Goal: Task Accomplishment & Management: Manage account settings

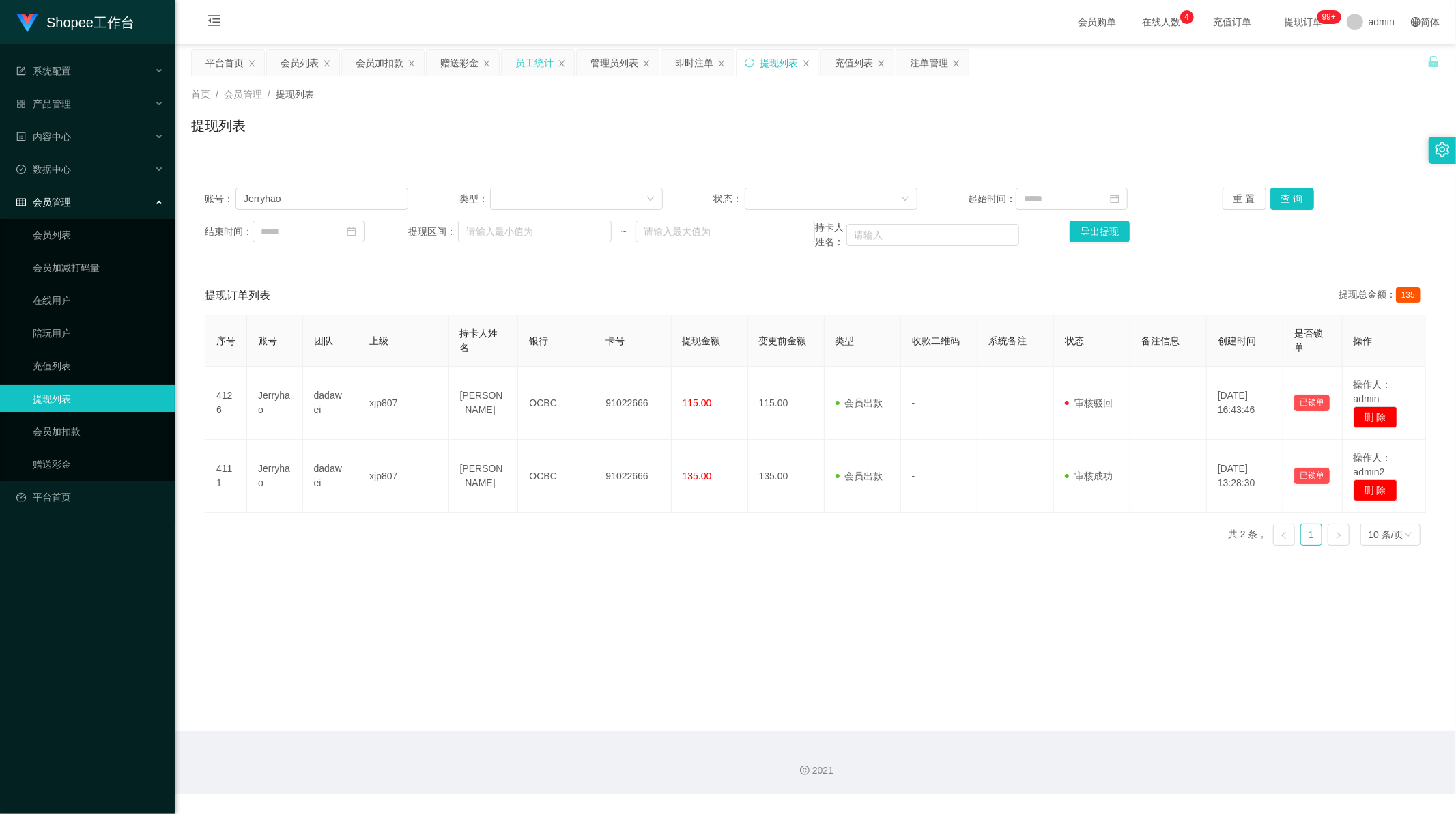
scroll to position [1, 0]
click at [536, 62] on div "员工统计" at bounding box center [535, 63] width 39 height 26
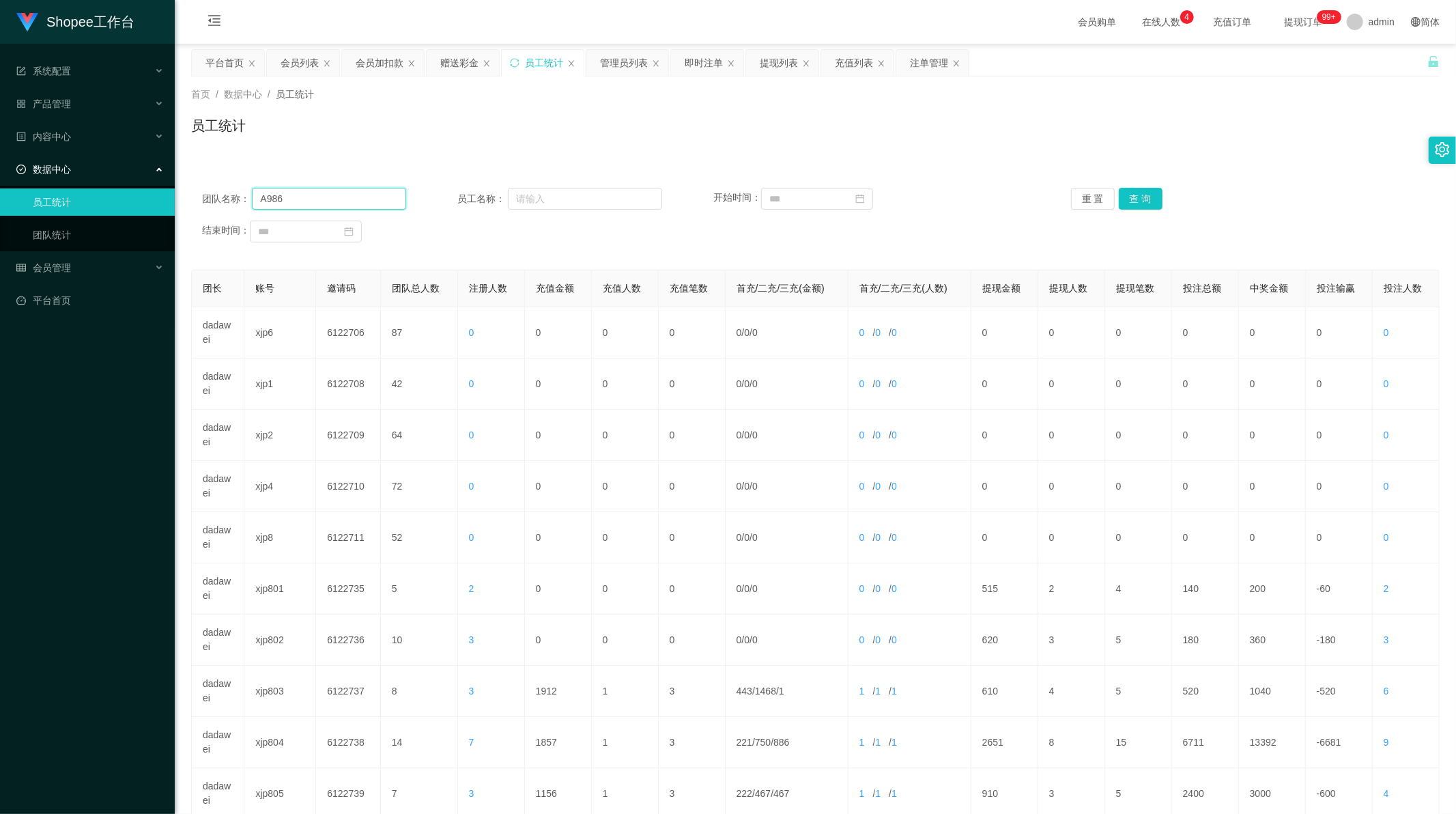
click at [332, 200] on input "A986" at bounding box center [329, 198] width 154 height 22
click at [1122, 199] on button "查 询" at bounding box center [1140, 198] width 43 height 22
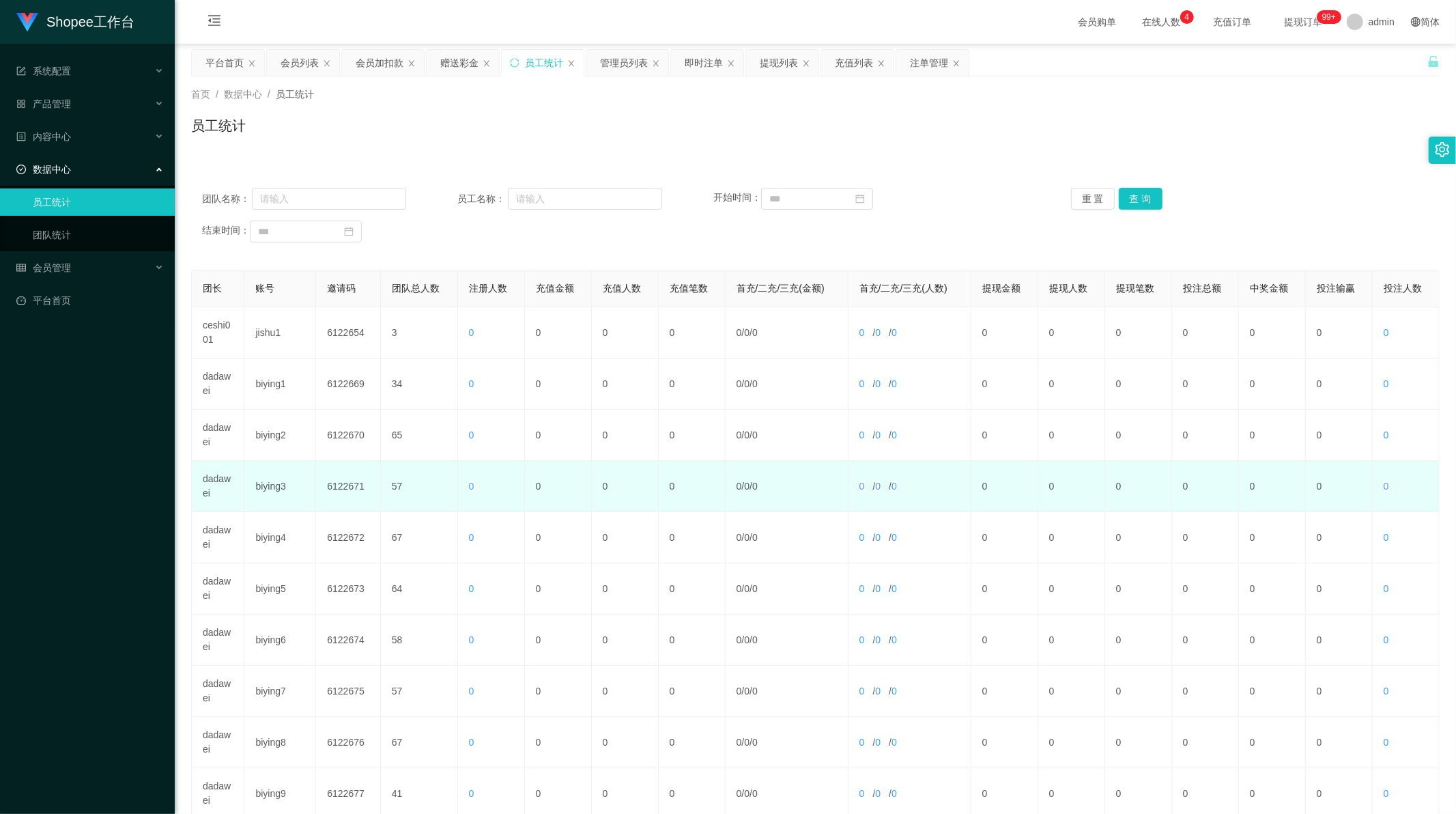
click at [217, 485] on td "dadawei" at bounding box center [218, 487] width 53 height 51
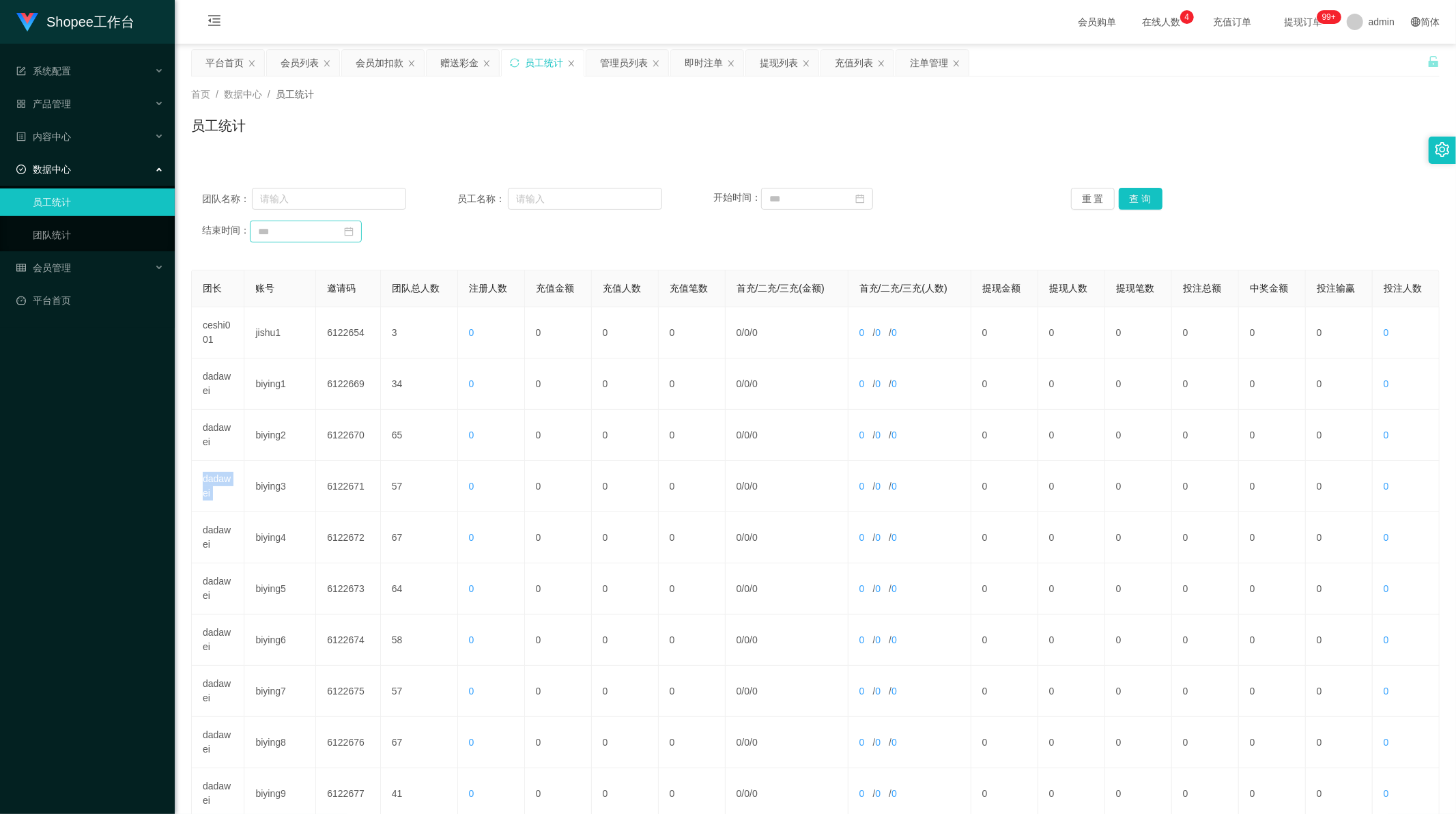
copy td "dadawei"
click at [351, 201] on input "text" at bounding box center [329, 198] width 154 height 22
paste input "dadawei"
type input "dadawei"
click at [1151, 203] on button "查 询" at bounding box center [1140, 198] width 43 height 22
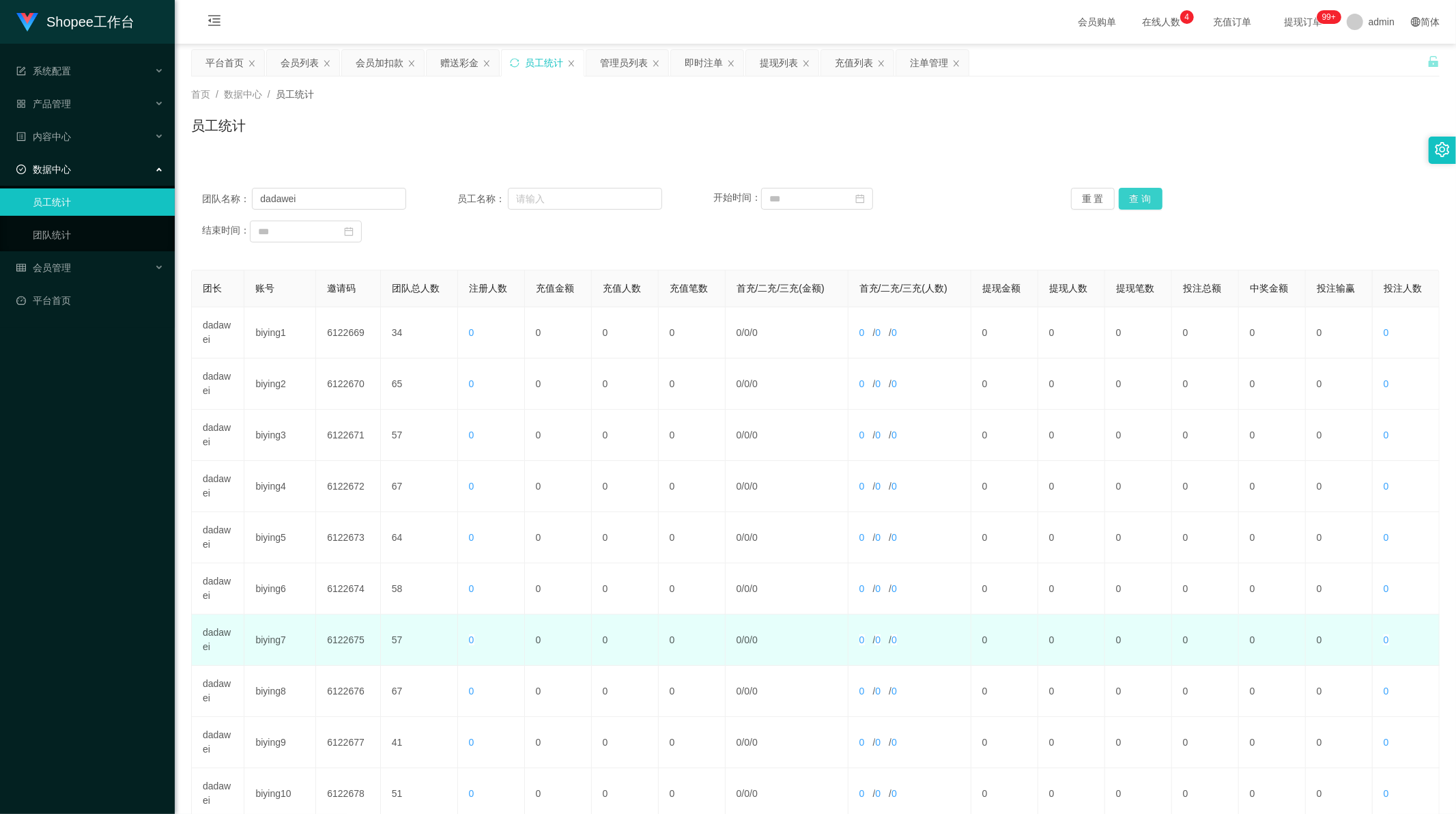
scroll to position [131, 0]
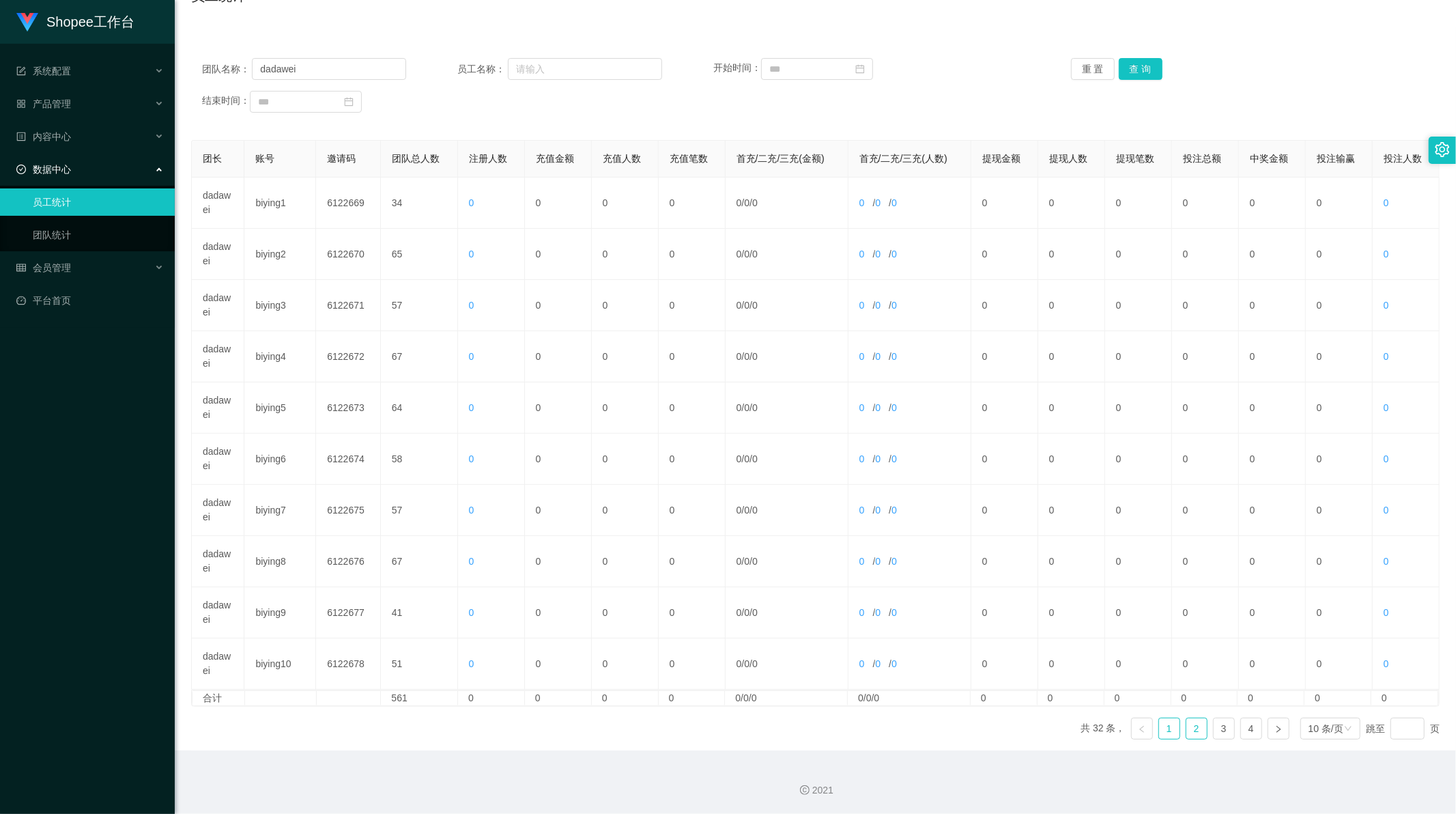
click at [1188, 728] on link "2" at bounding box center [1196, 728] width 21 height 21
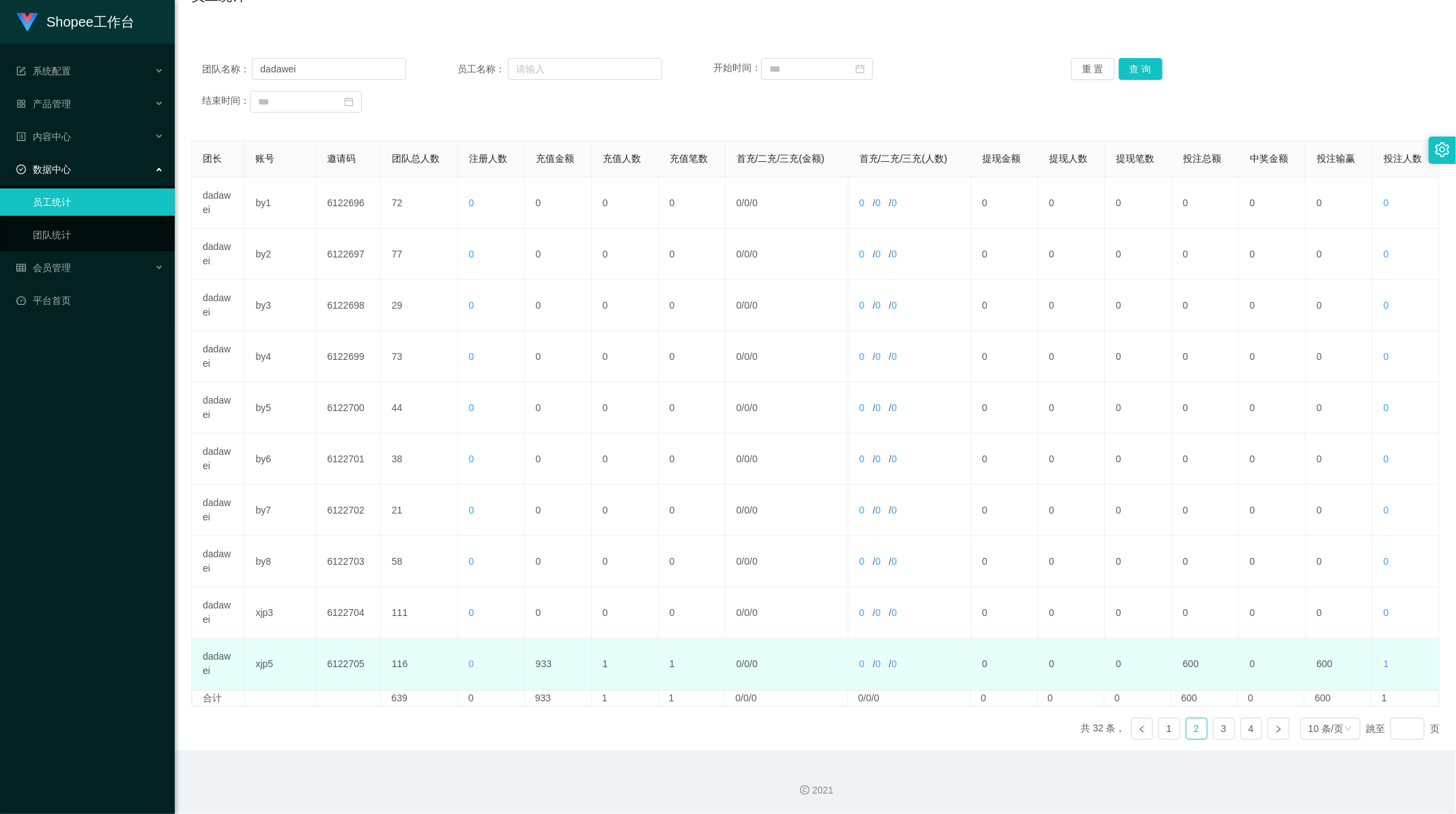
click at [538, 661] on td "933" at bounding box center [558, 664] width 67 height 51
copy td "933"
click at [538, 666] on td "933" at bounding box center [558, 664] width 67 height 51
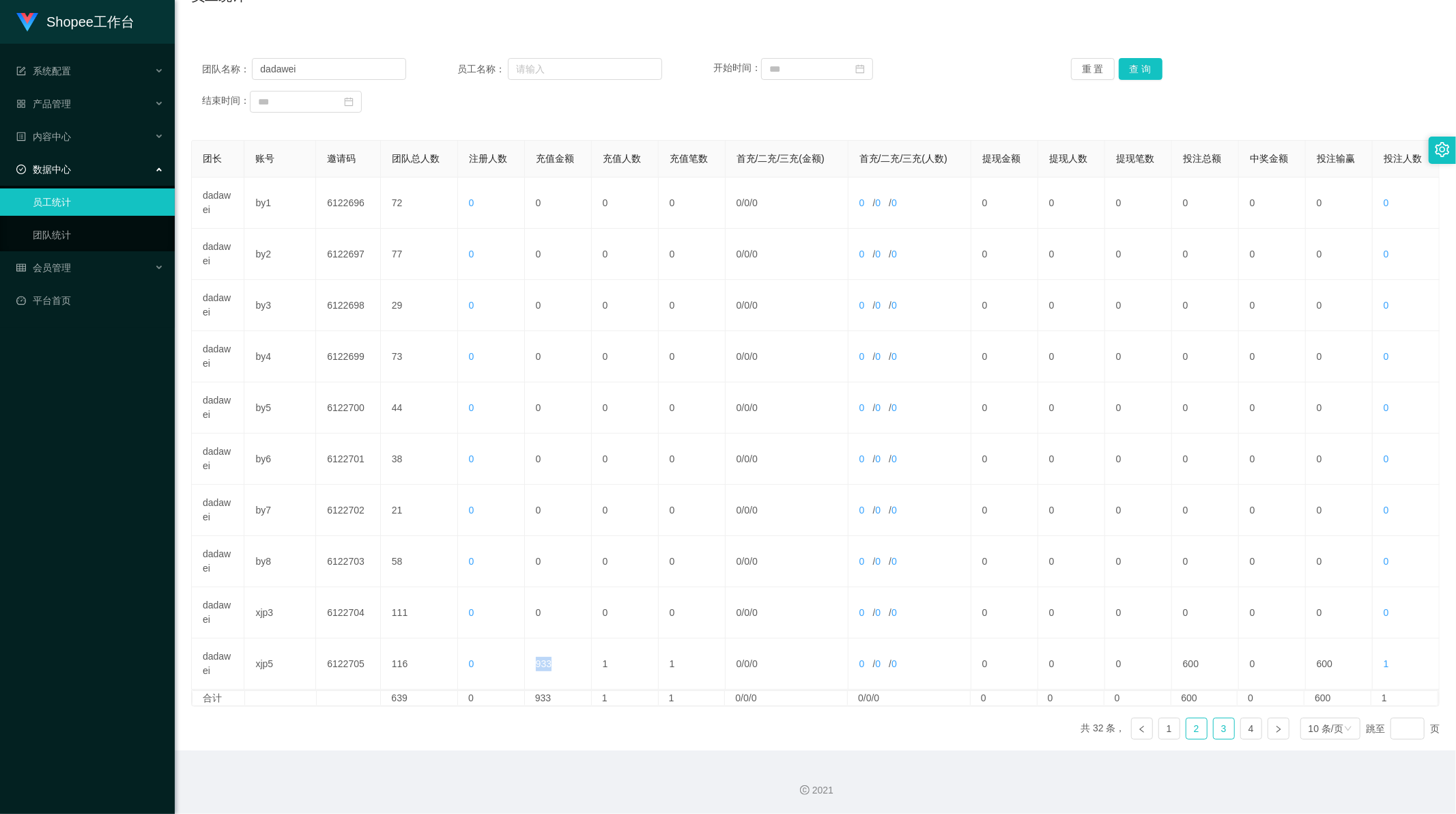
click at [1218, 724] on link "3" at bounding box center [1224, 728] width 21 height 21
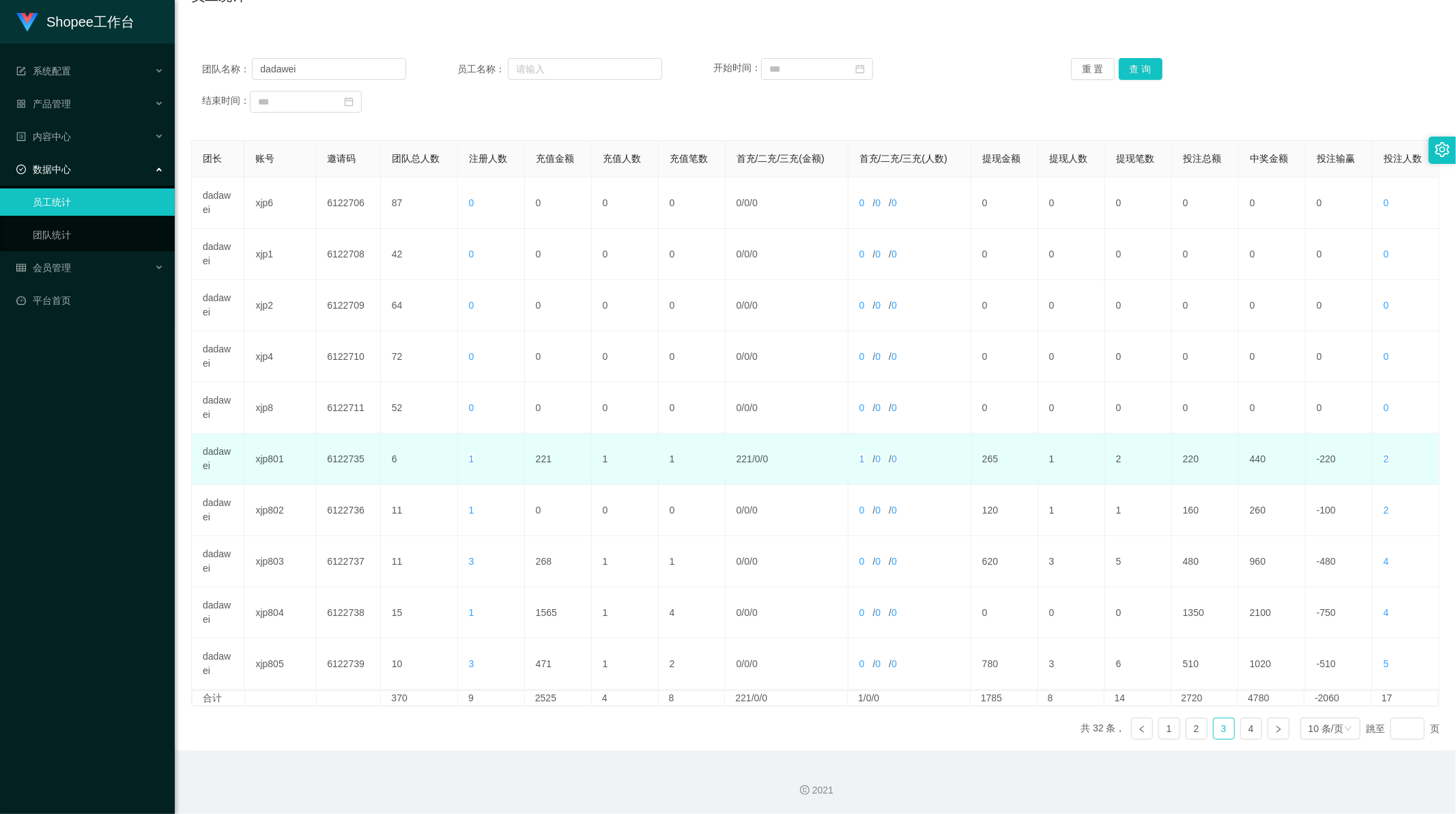
click at [544, 462] on td "221" at bounding box center [558, 459] width 67 height 51
copy td "221"
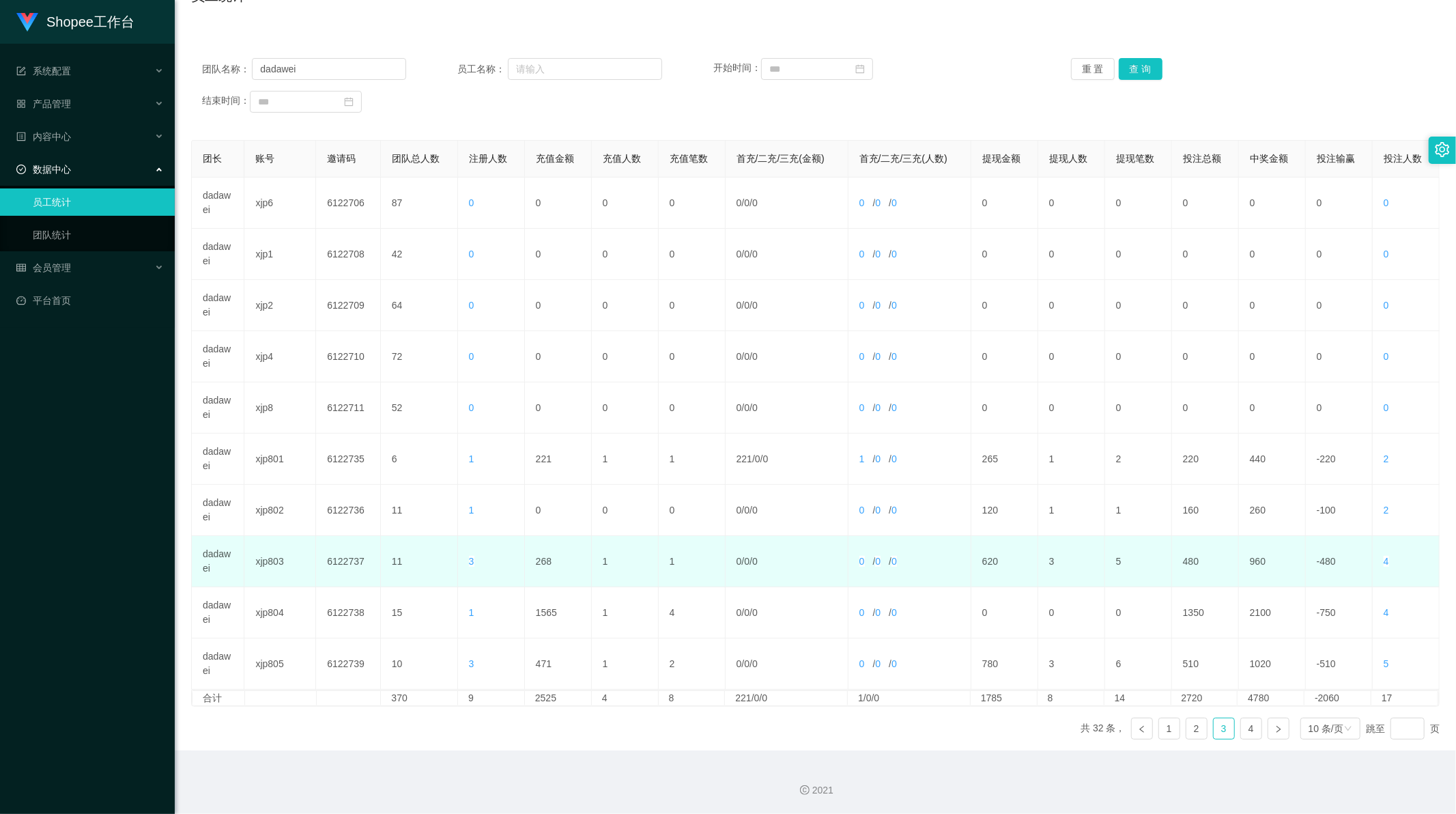
click at [540, 559] on td "268" at bounding box center [558, 562] width 67 height 51
copy td "268"
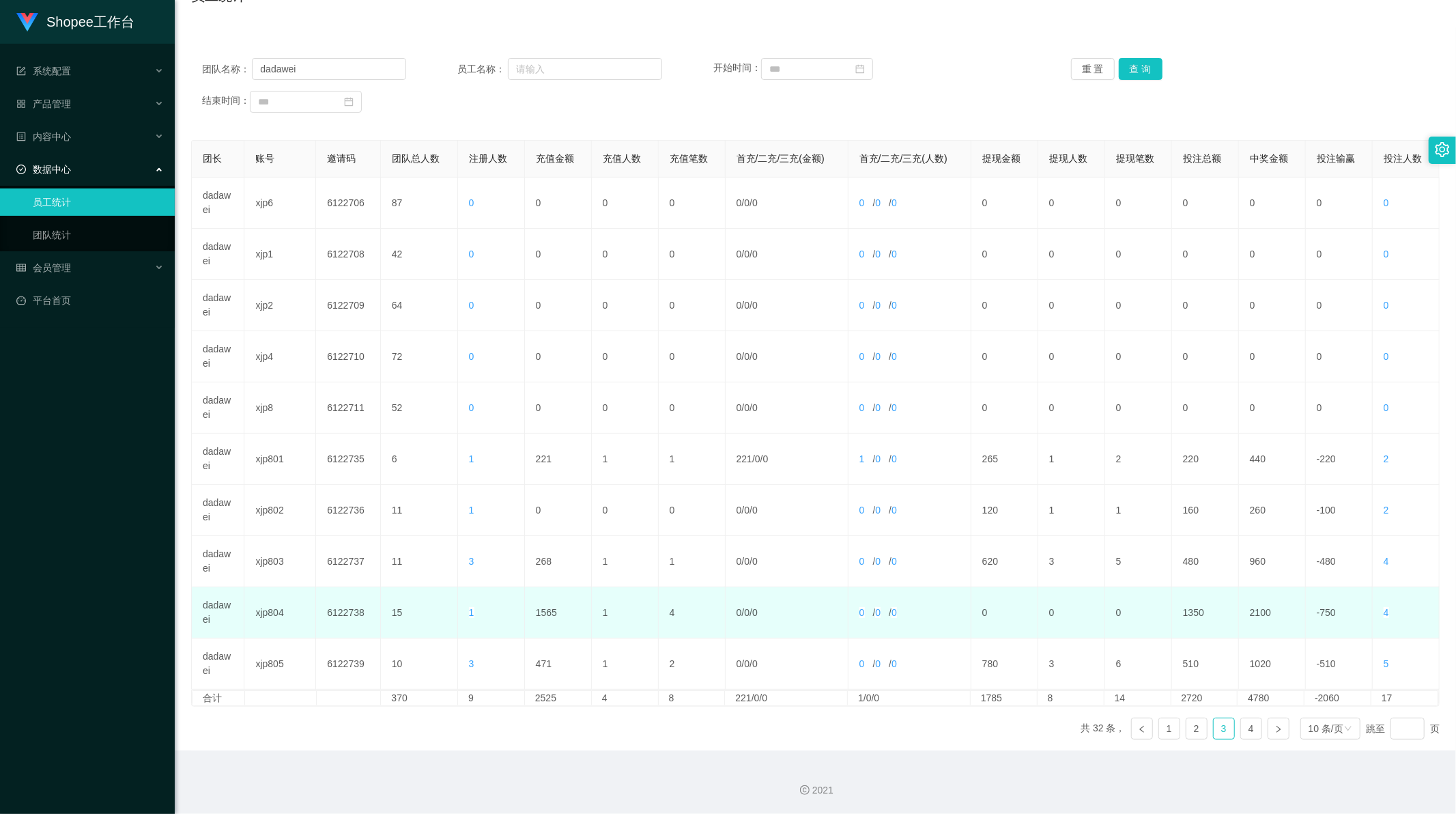
click at [541, 609] on td "1565" at bounding box center [558, 613] width 67 height 51
copy td "1565"
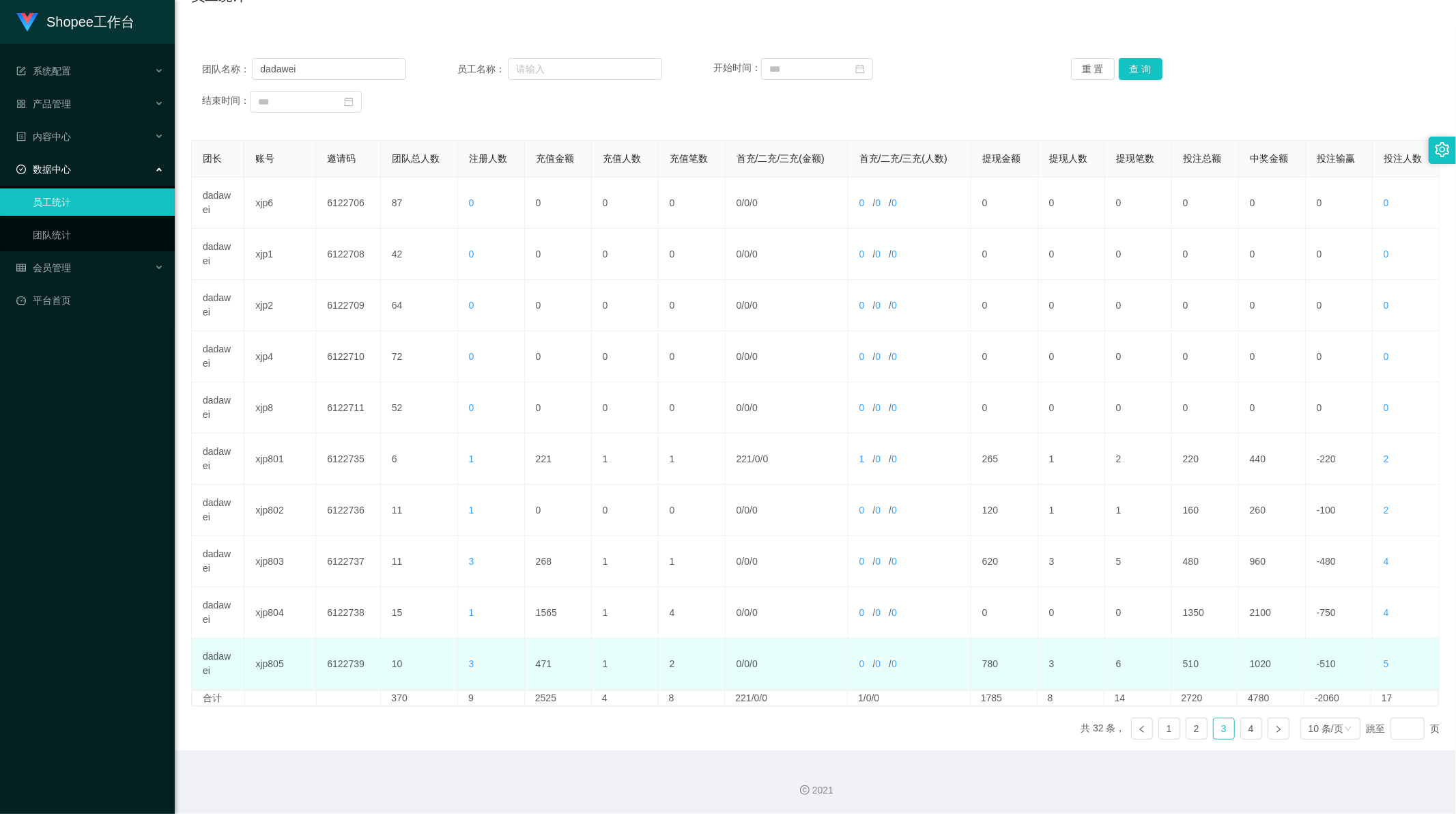
click at [537, 658] on td "471" at bounding box center [558, 664] width 67 height 51
copy td "471"
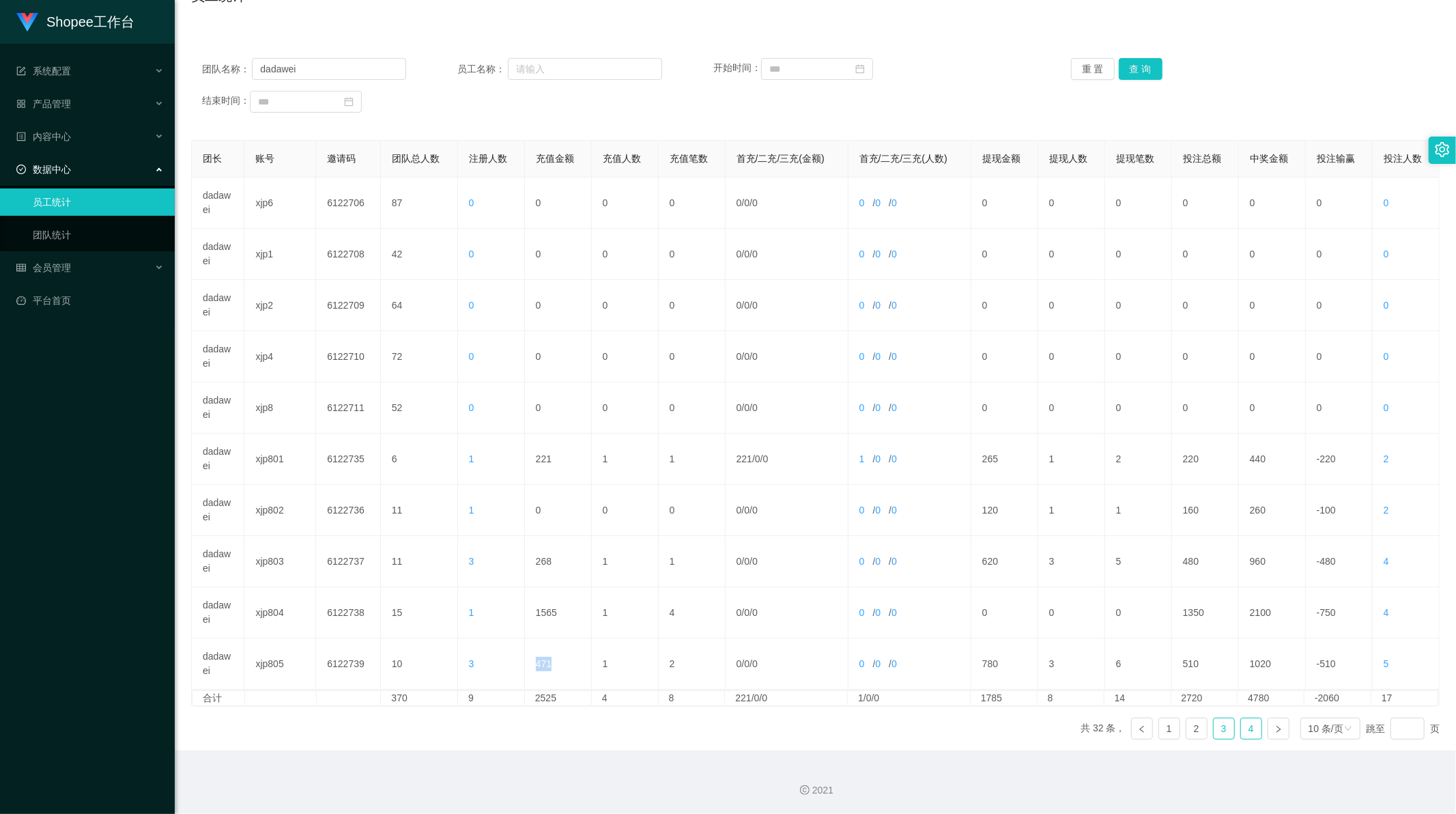
click at [1241, 722] on link "4" at bounding box center [1251, 728] width 21 height 21
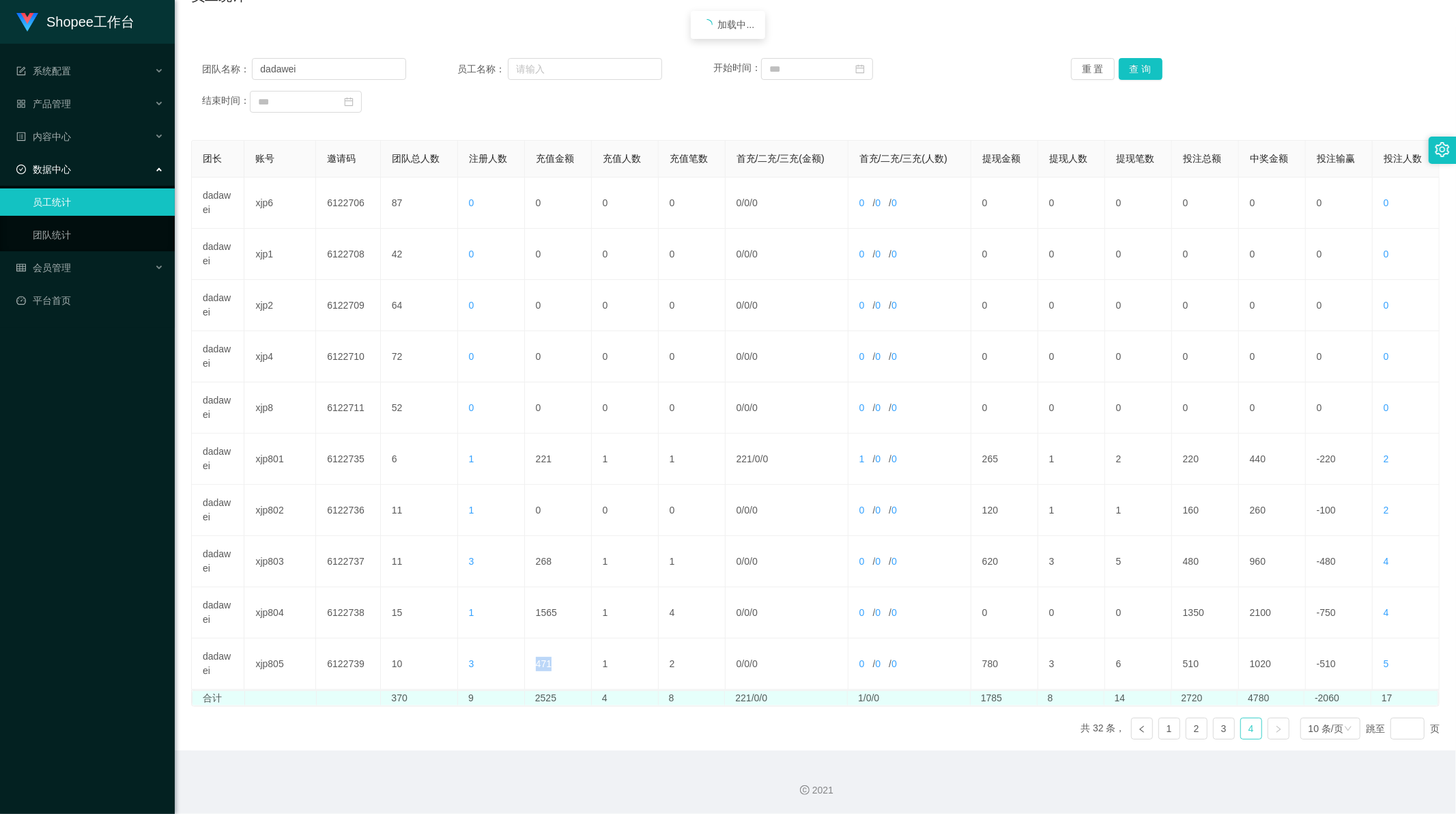
scroll to position [0, 0]
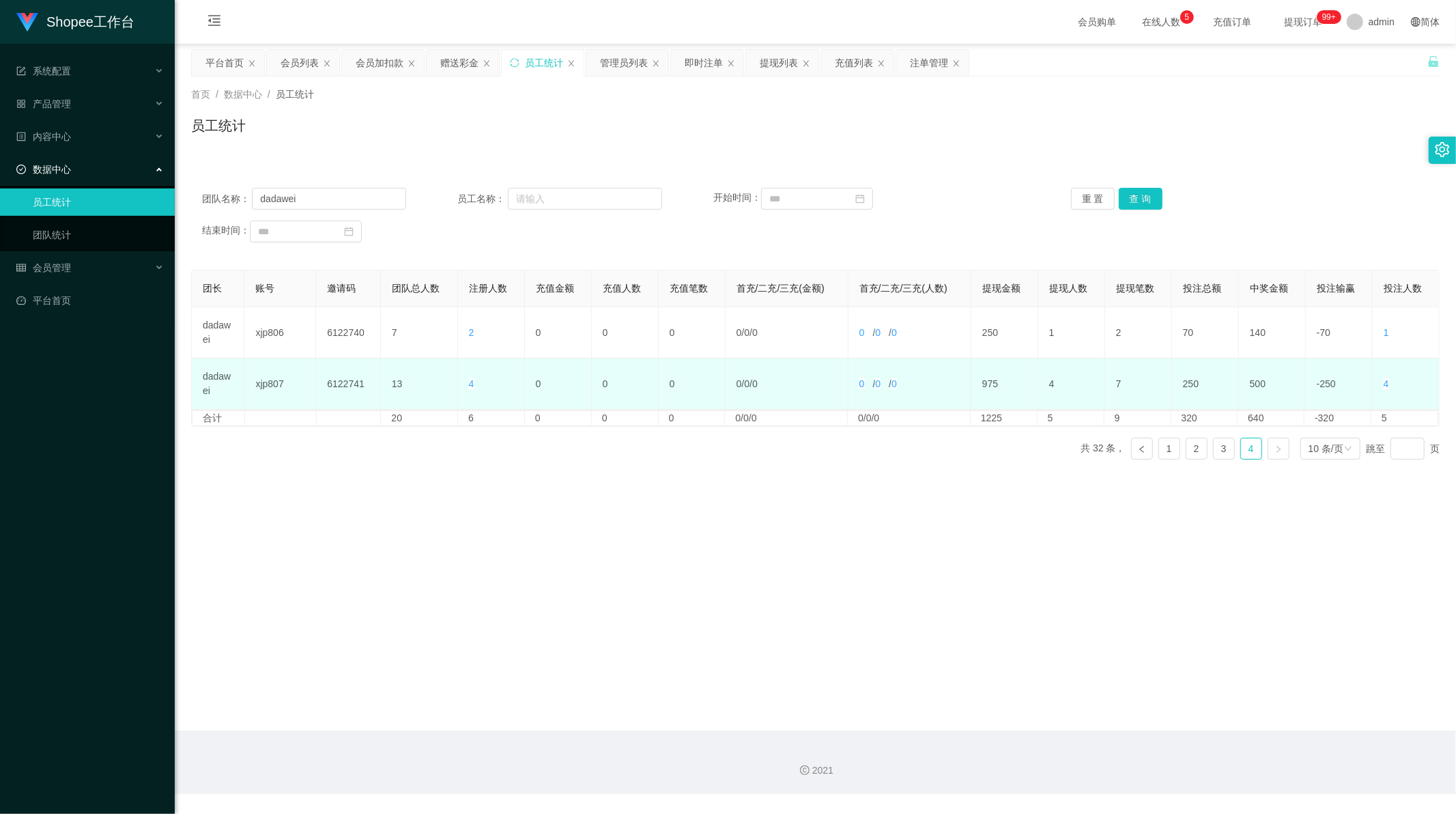
click at [988, 382] on td "975" at bounding box center [1005, 385] width 67 height 51
copy td "975"
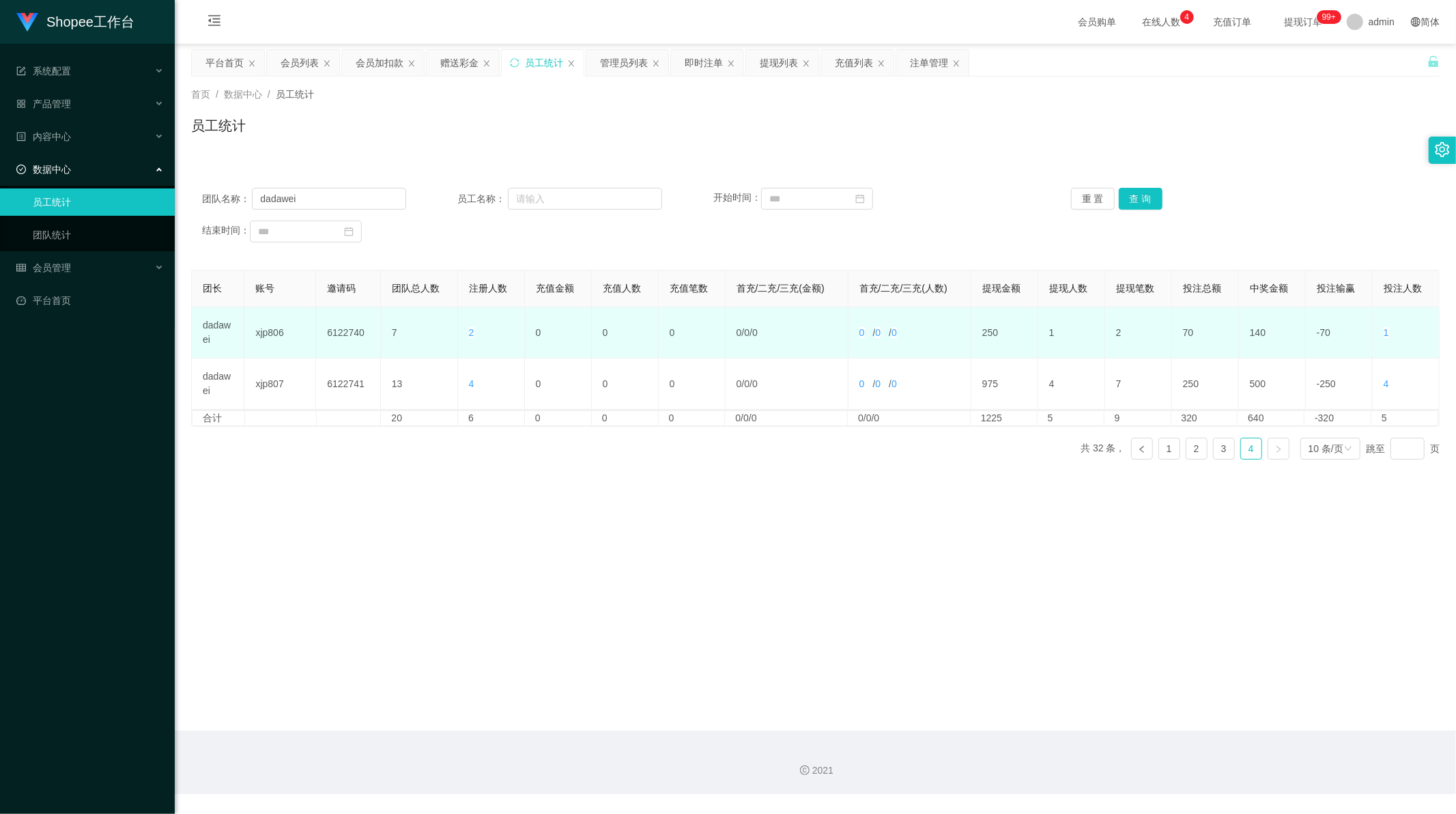
click at [979, 330] on td "250" at bounding box center [1005, 333] width 67 height 51
copy td "250"
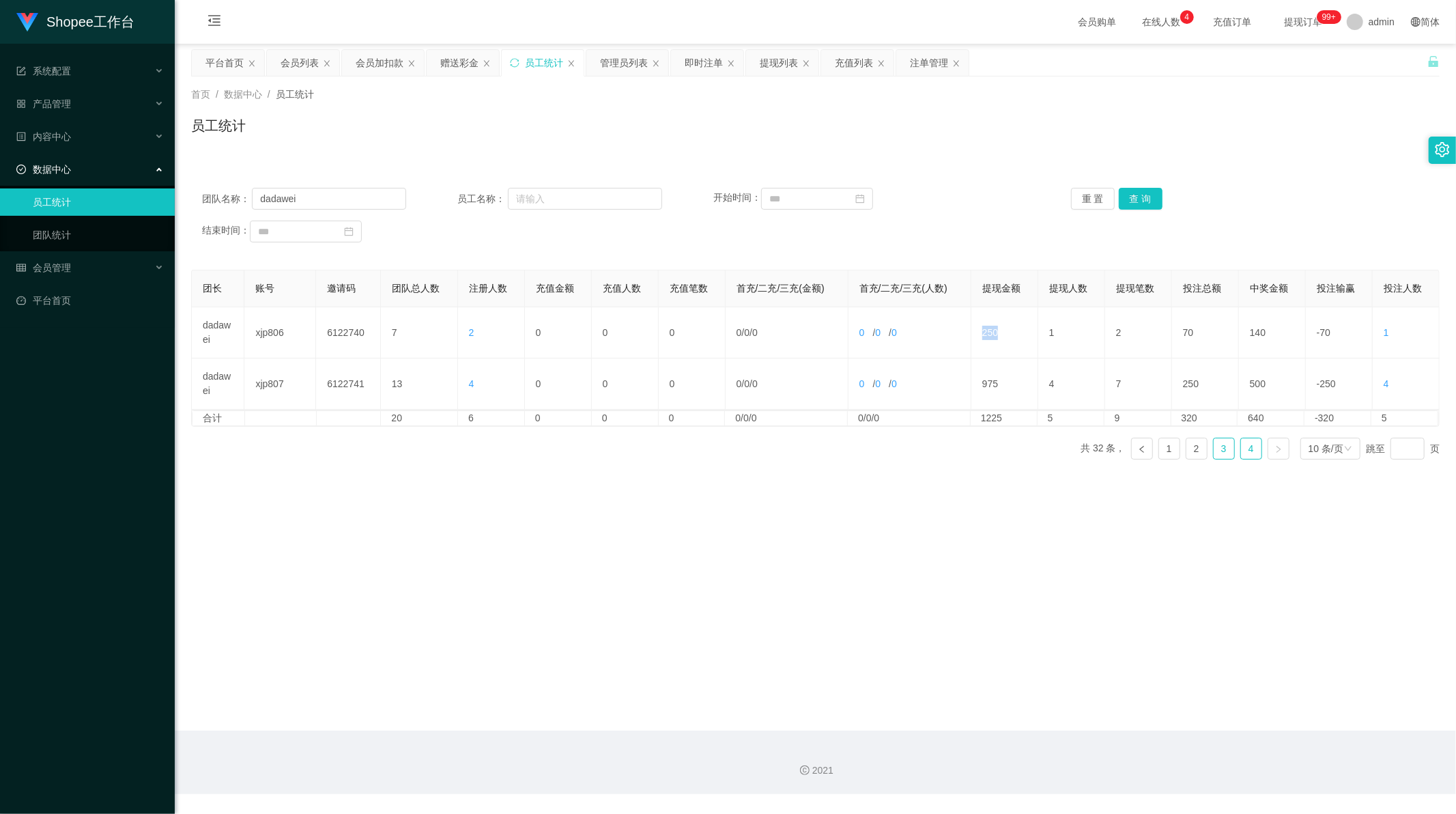
click at [1214, 448] on link "3" at bounding box center [1224, 449] width 21 height 21
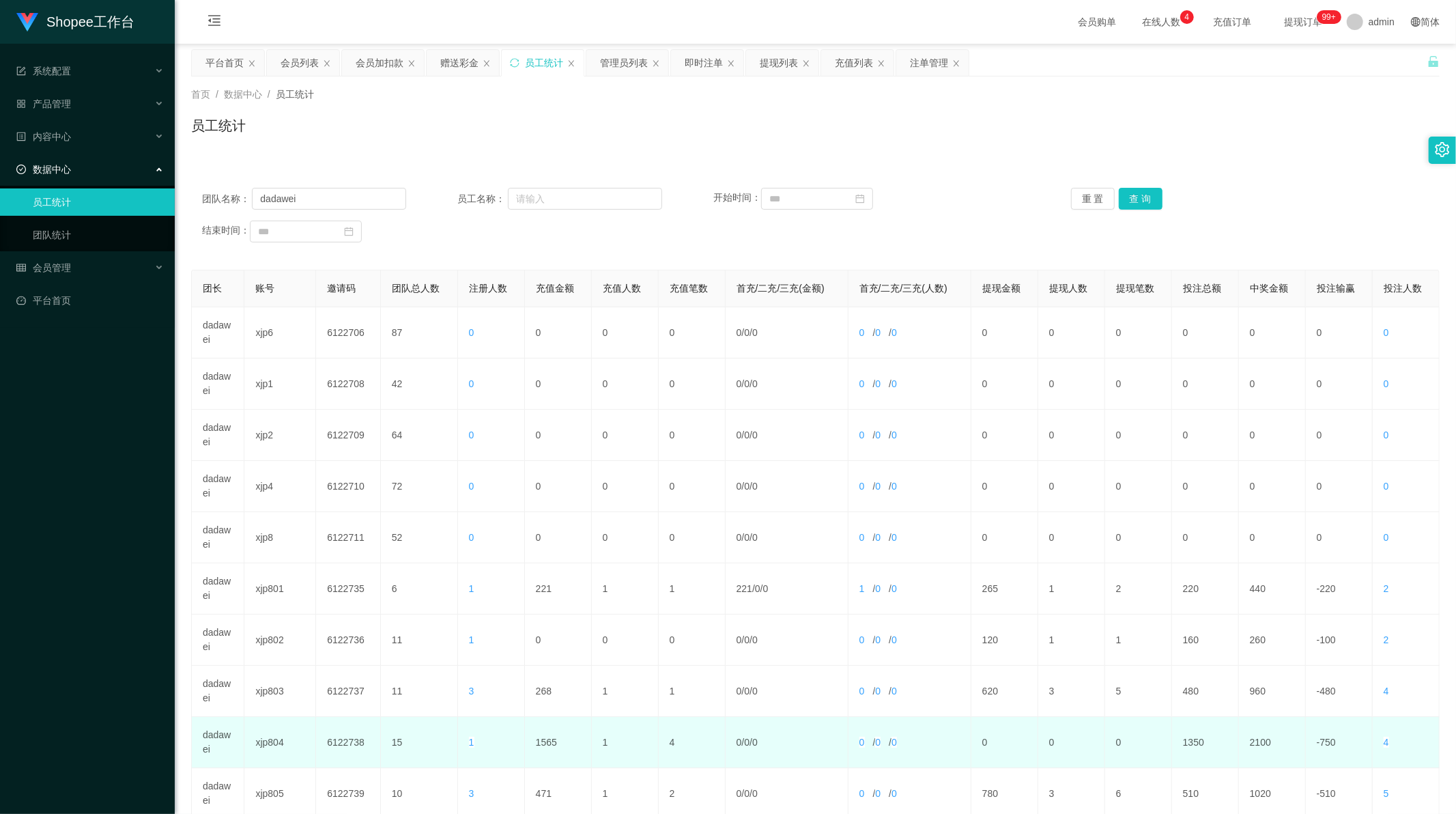
scroll to position [131, 0]
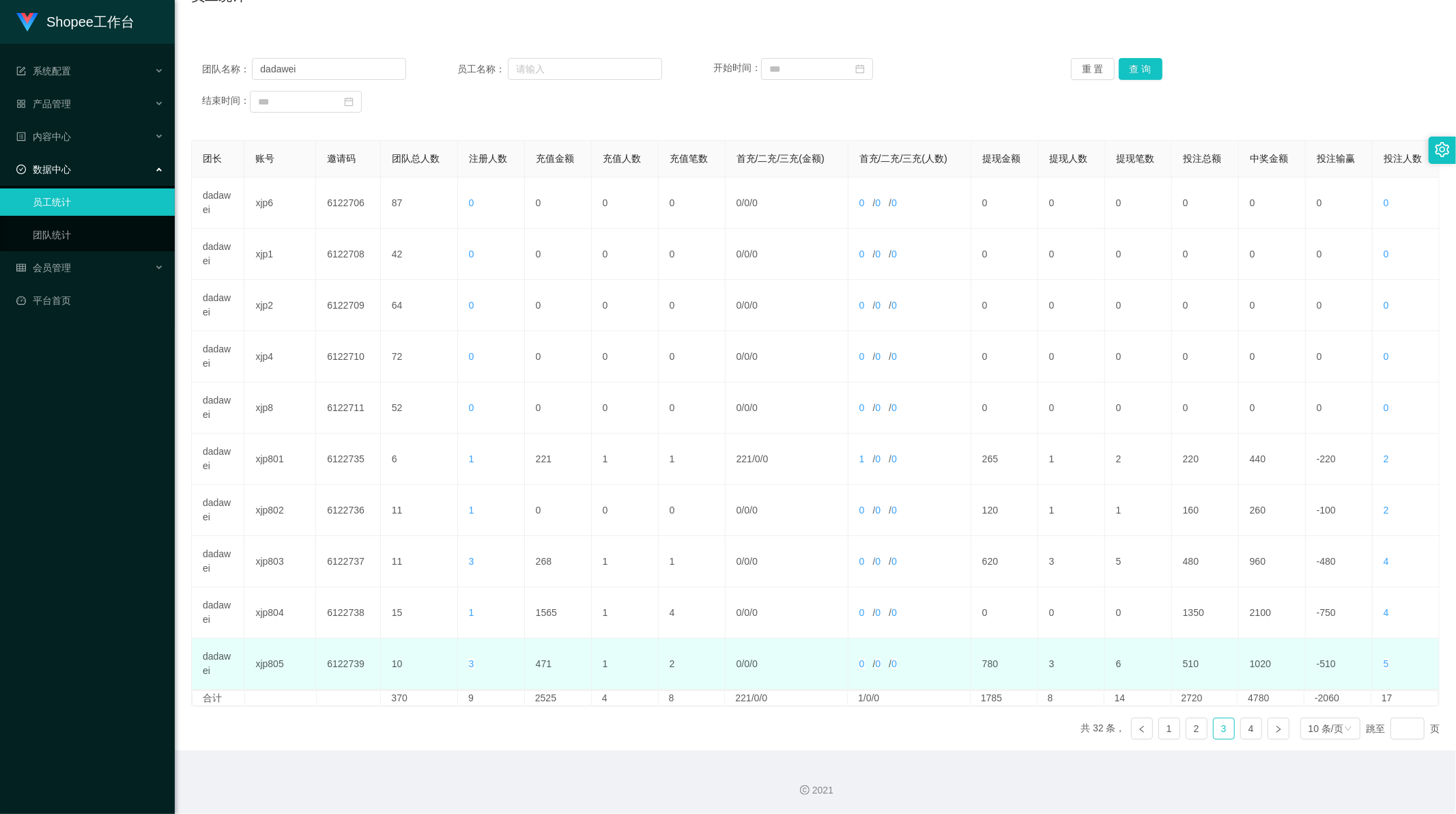
click at [978, 664] on td "780" at bounding box center [1005, 664] width 67 height 51
copy td "780"
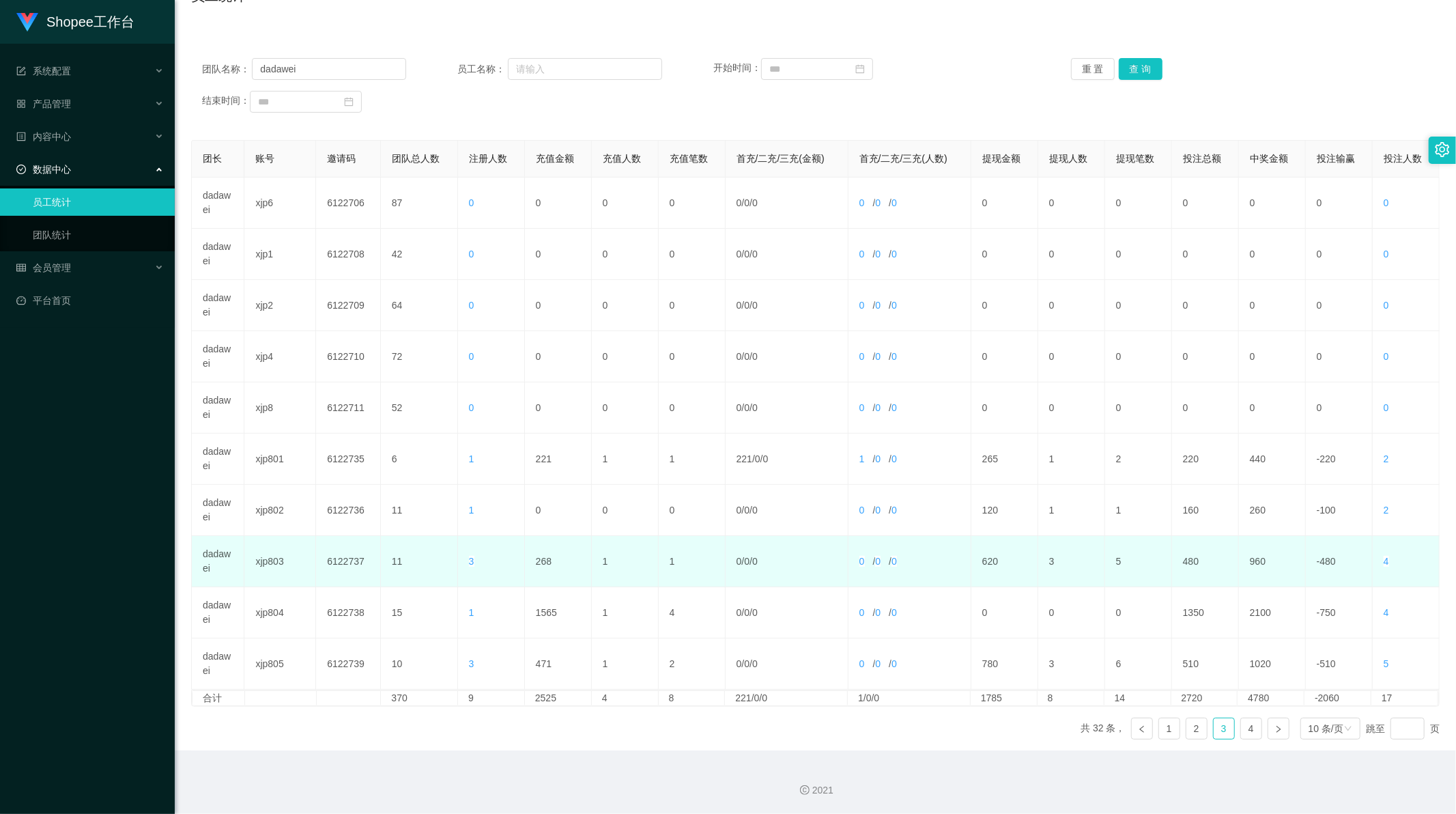
click at [981, 560] on td "620" at bounding box center [1005, 562] width 67 height 51
copy td "620"
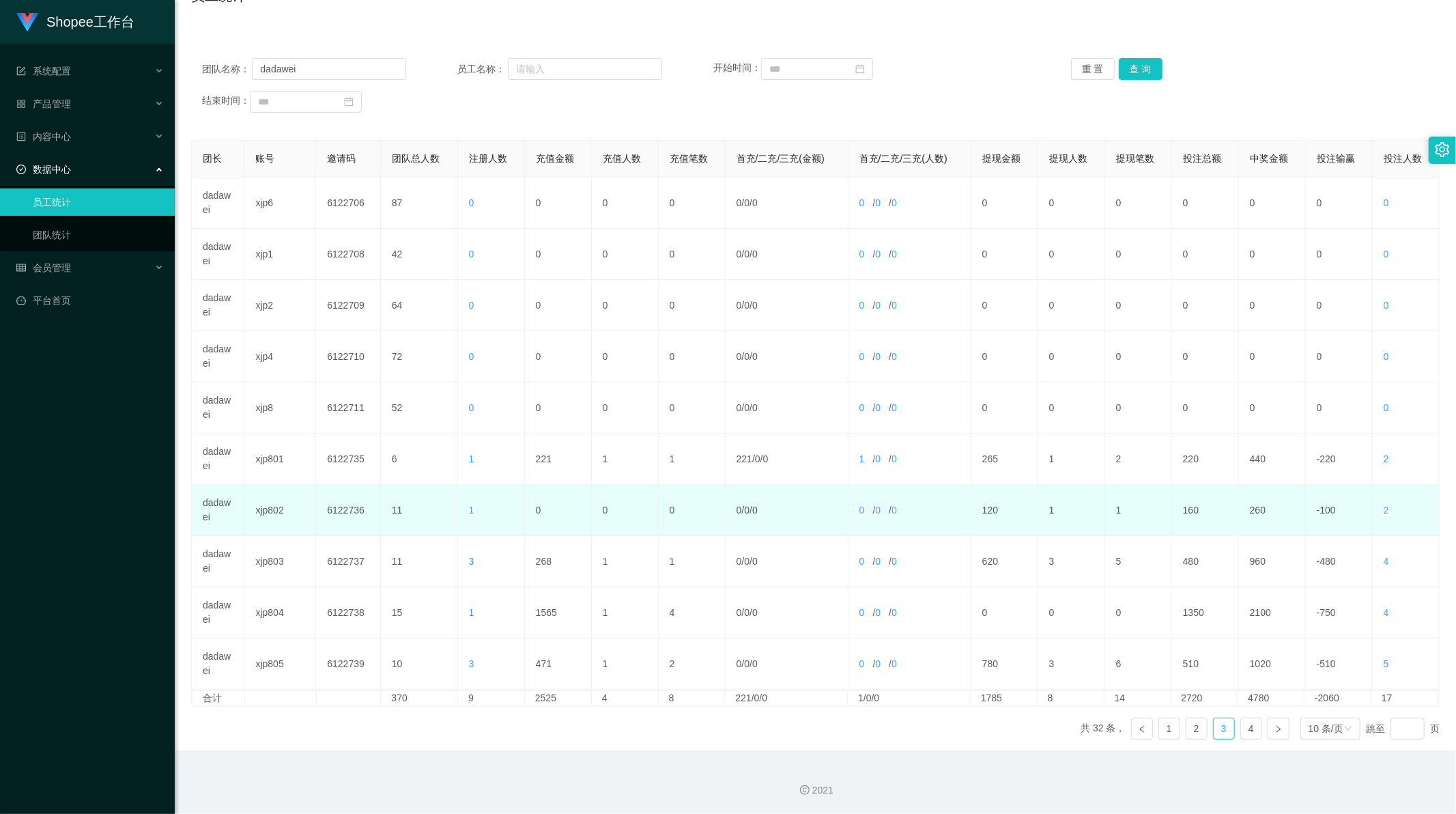
click at [980, 513] on td "120" at bounding box center [1005, 511] width 67 height 51
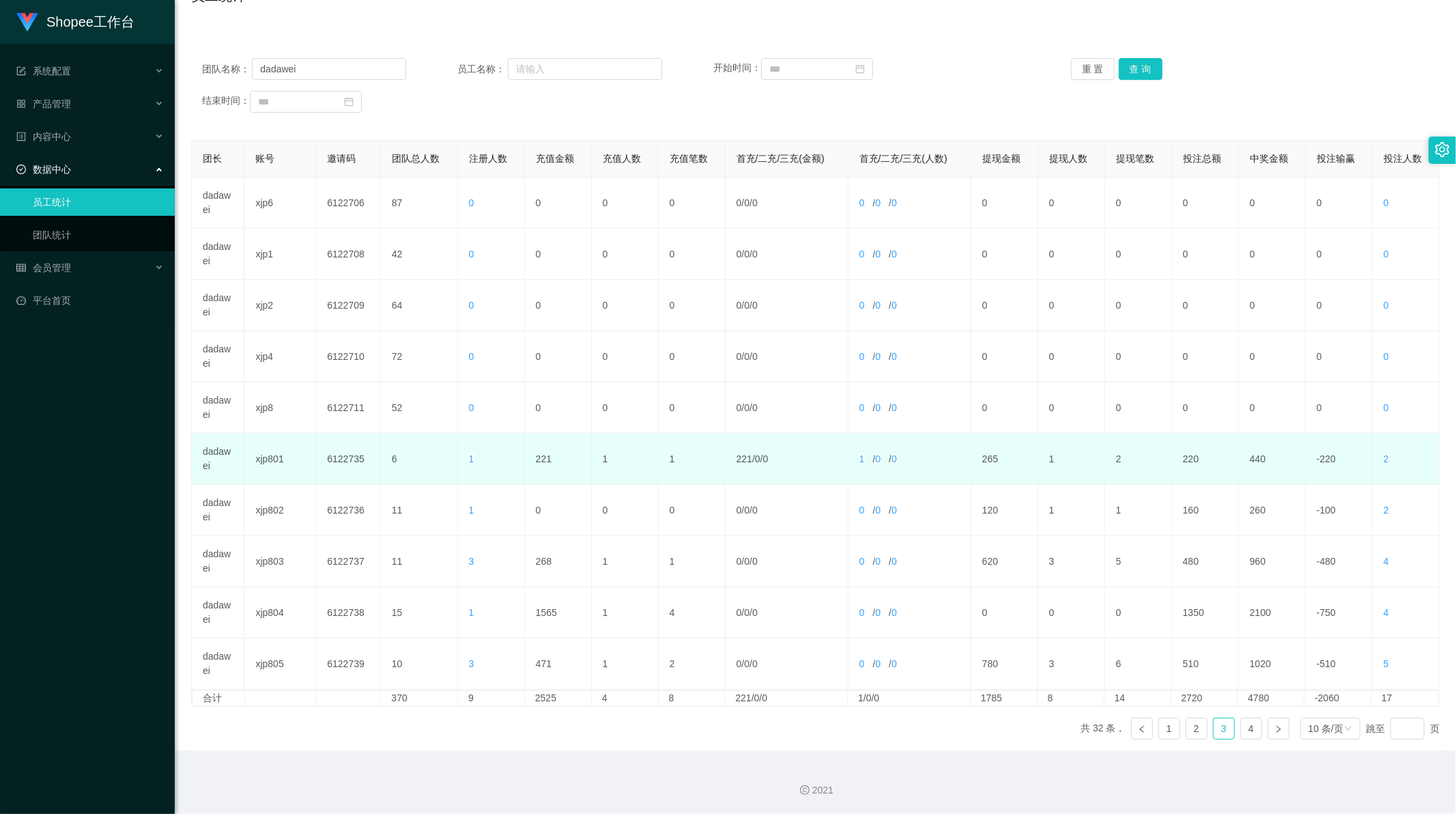
click at [983, 461] on td "265" at bounding box center [1005, 459] width 67 height 51
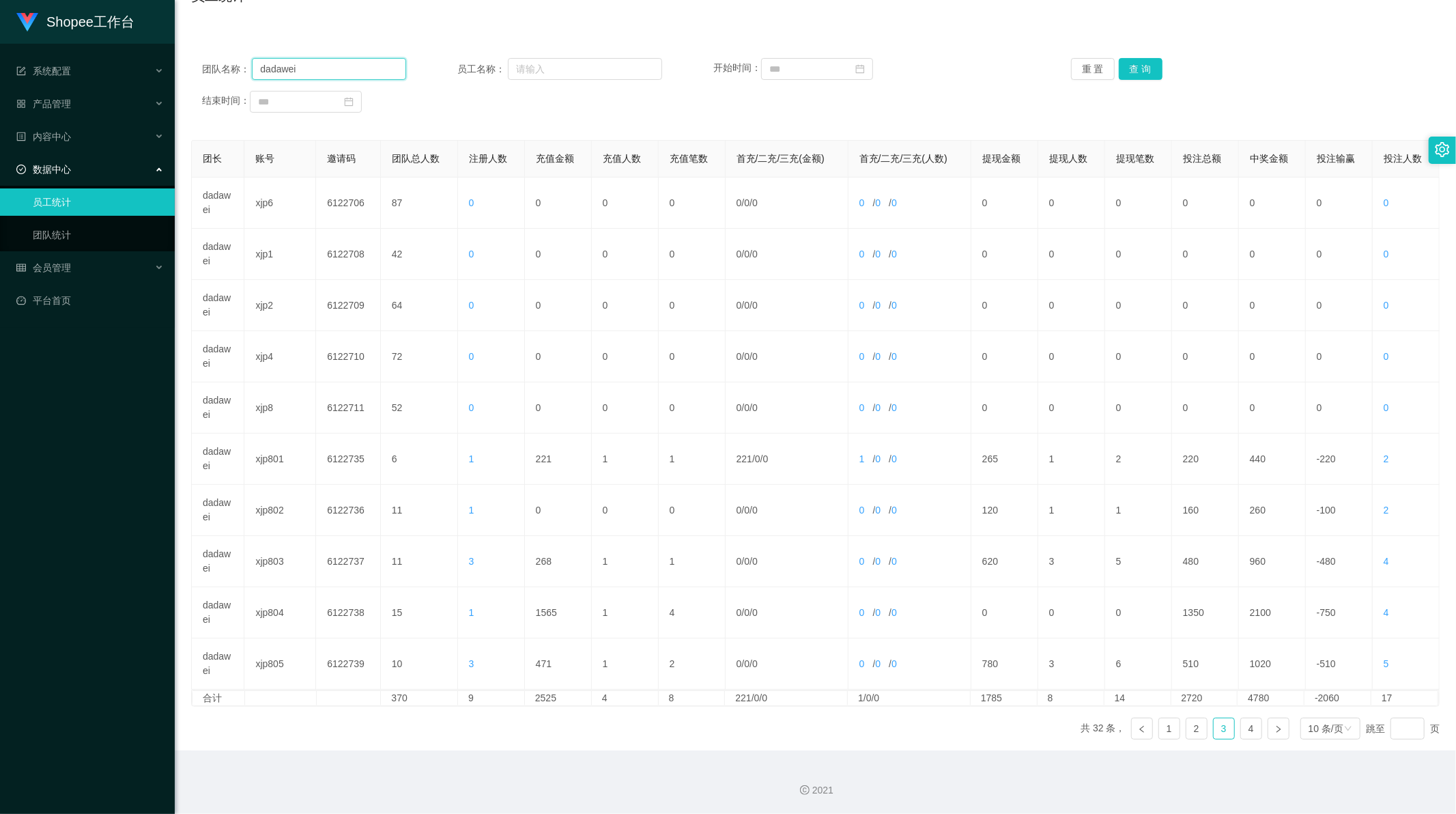
click at [345, 64] on input "dadawei" at bounding box center [329, 68] width 154 height 22
click at [1122, 67] on button "查 询" at bounding box center [1140, 68] width 43 height 22
click at [1243, 731] on link "5" at bounding box center [1251, 728] width 21 height 21
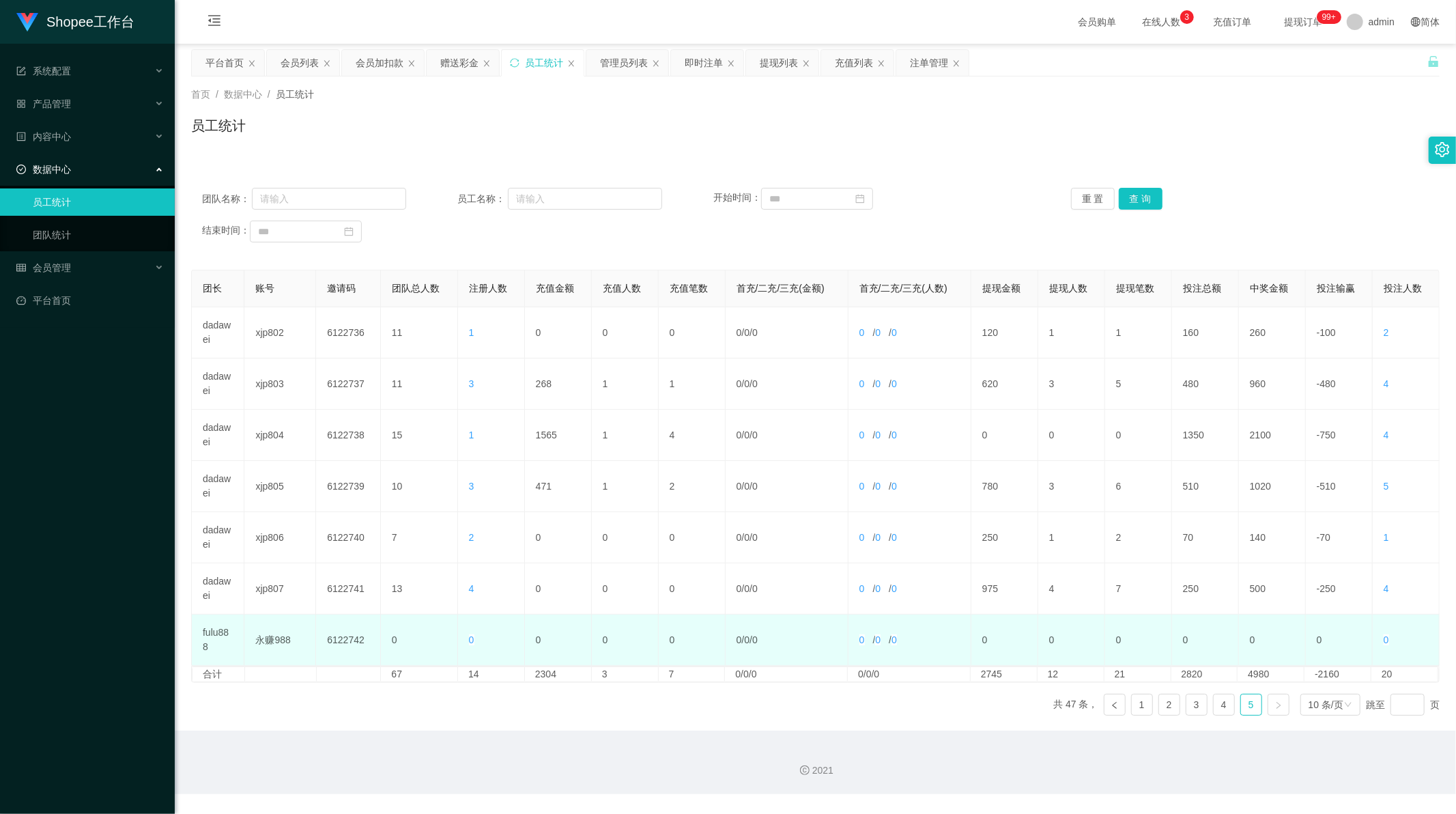
click at [217, 629] on td "fulu888" at bounding box center [218, 641] width 53 height 51
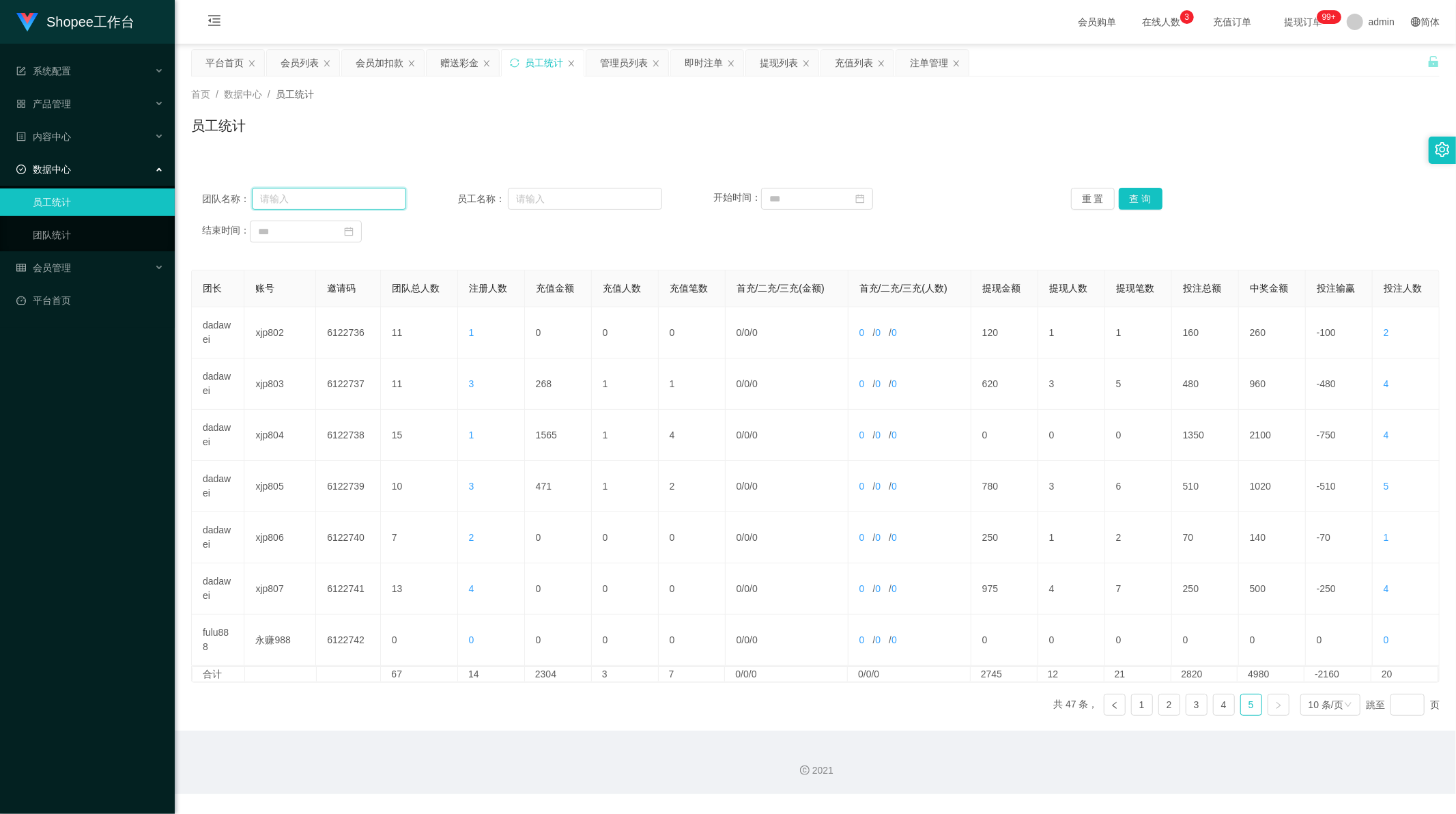
click at [330, 203] on input "text" at bounding box center [329, 198] width 154 height 22
paste input "fulu888"
type input "fulu888"
click at [1149, 197] on button "查 询" at bounding box center [1140, 198] width 43 height 22
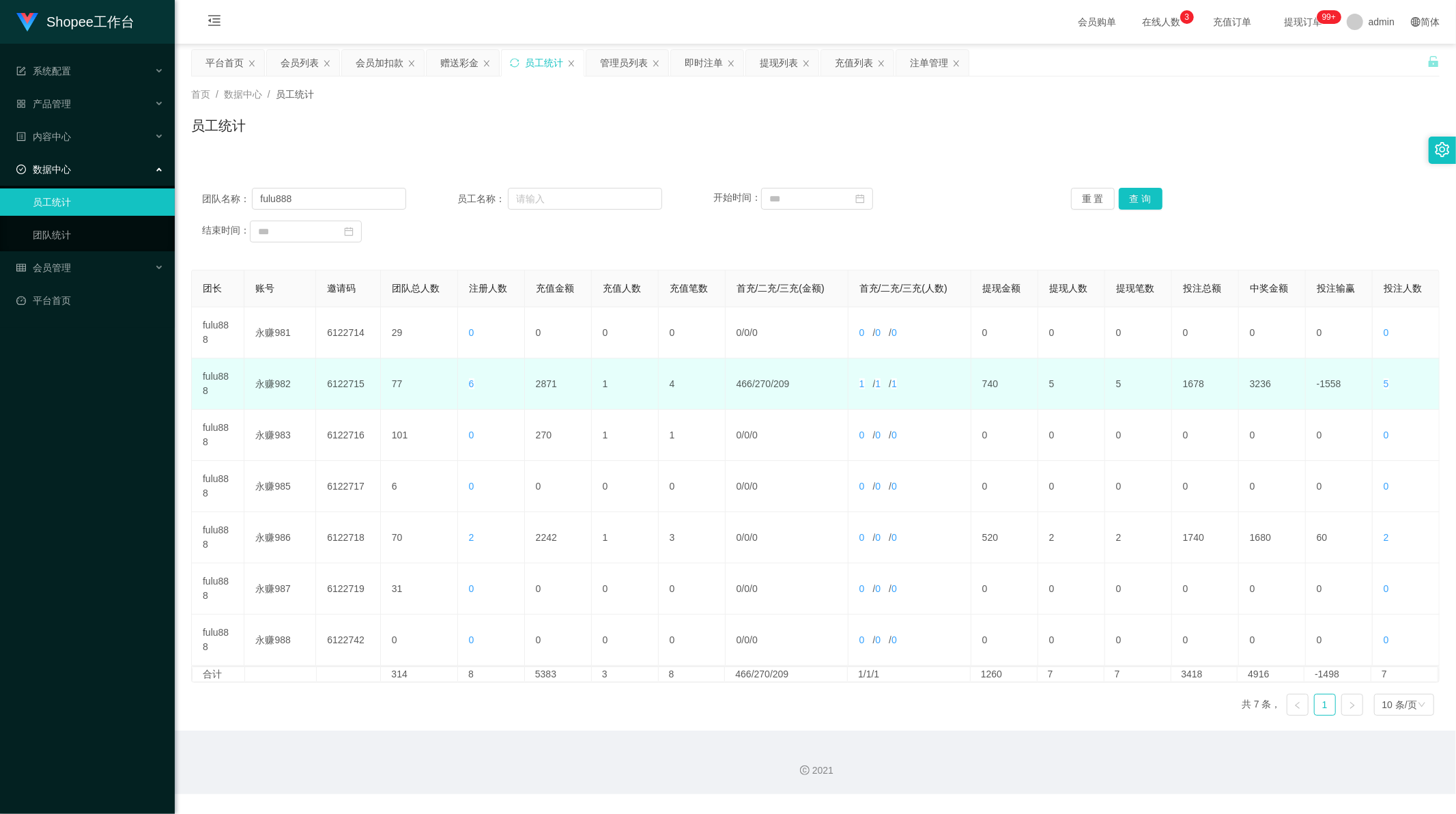
click at [540, 387] on td "2871" at bounding box center [558, 385] width 67 height 51
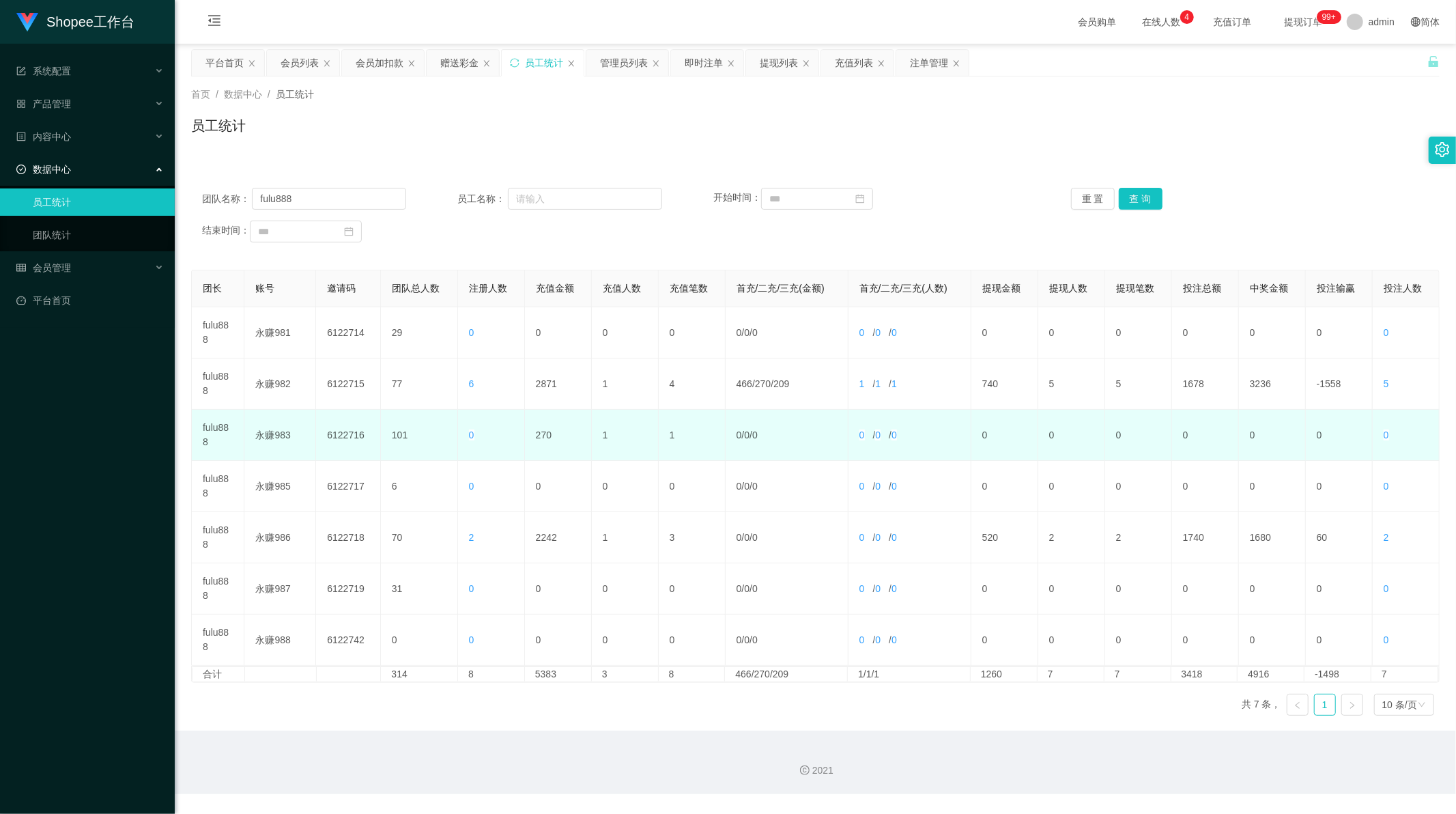
click at [544, 432] on td "270" at bounding box center [558, 436] width 67 height 51
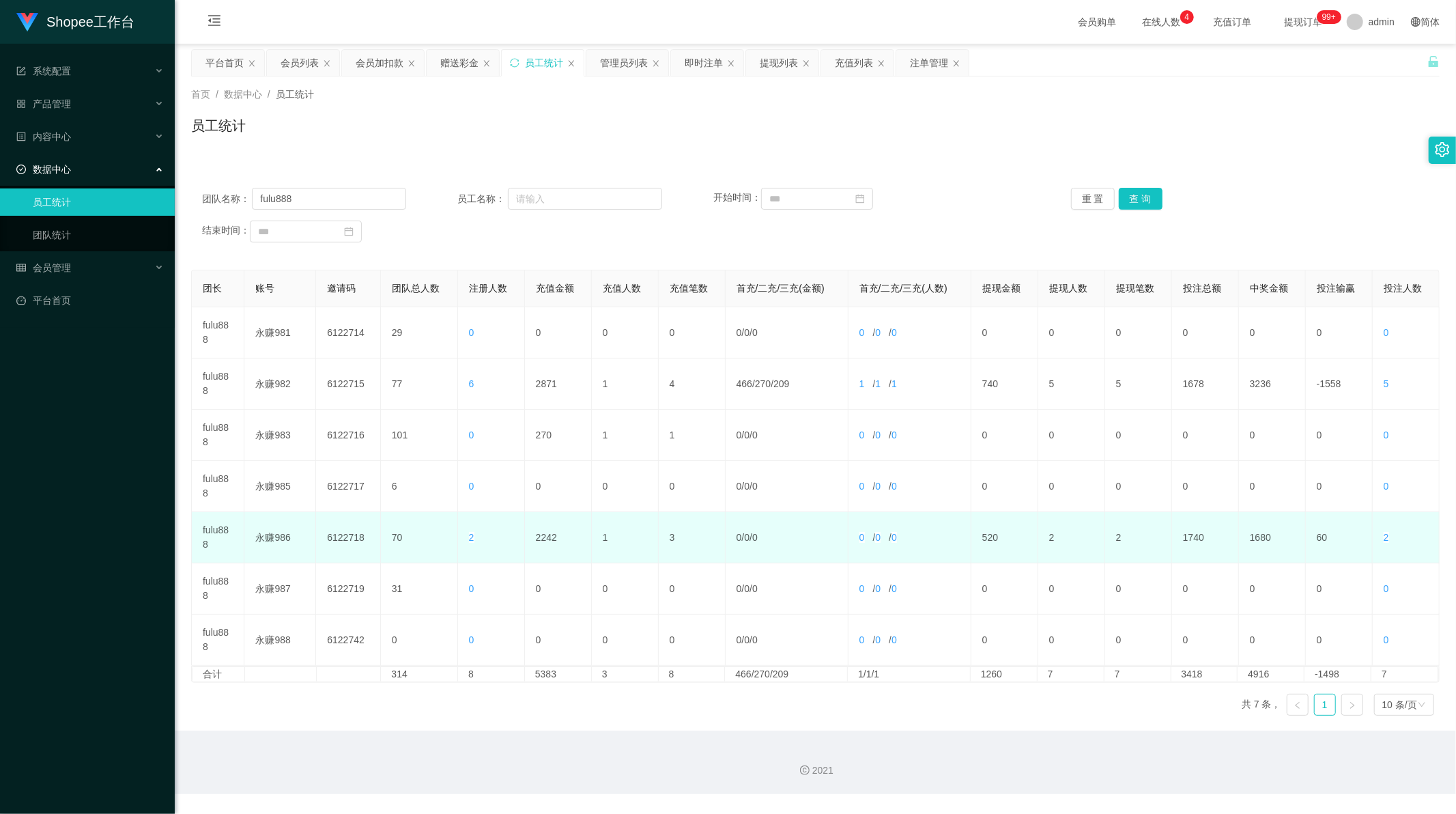
click at [540, 539] on td "2242" at bounding box center [558, 538] width 67 height 51
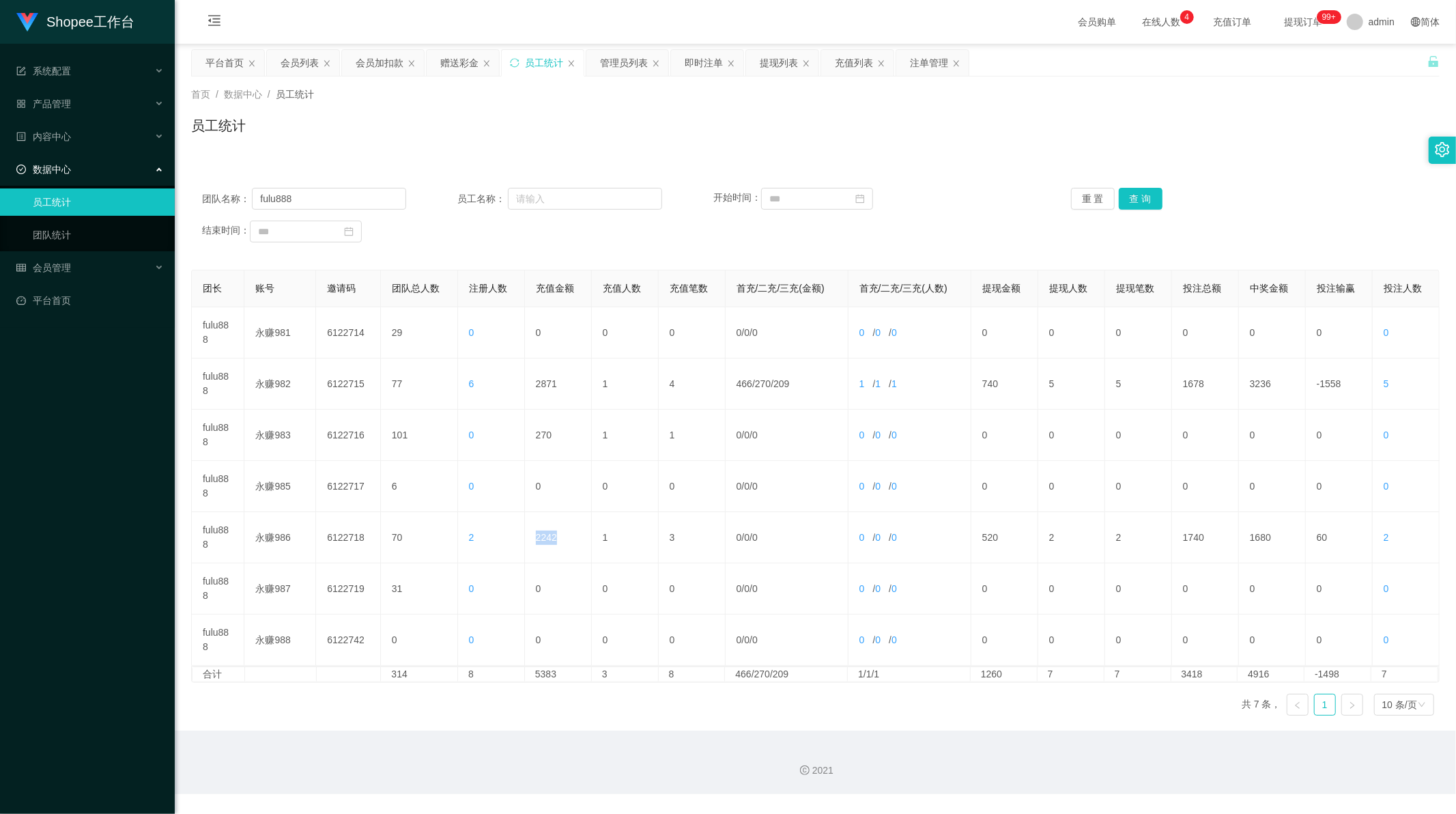
click at [1341, 711] on link at bounding box center [1352, 705] width 22 height 22
click at [1148, 193] on button "查 询" at bounding box center [1140, 198] width 43 height 22
click at [385, 62] on div "会员加扣款" at bounding box center [379, 63] width 48 height 26
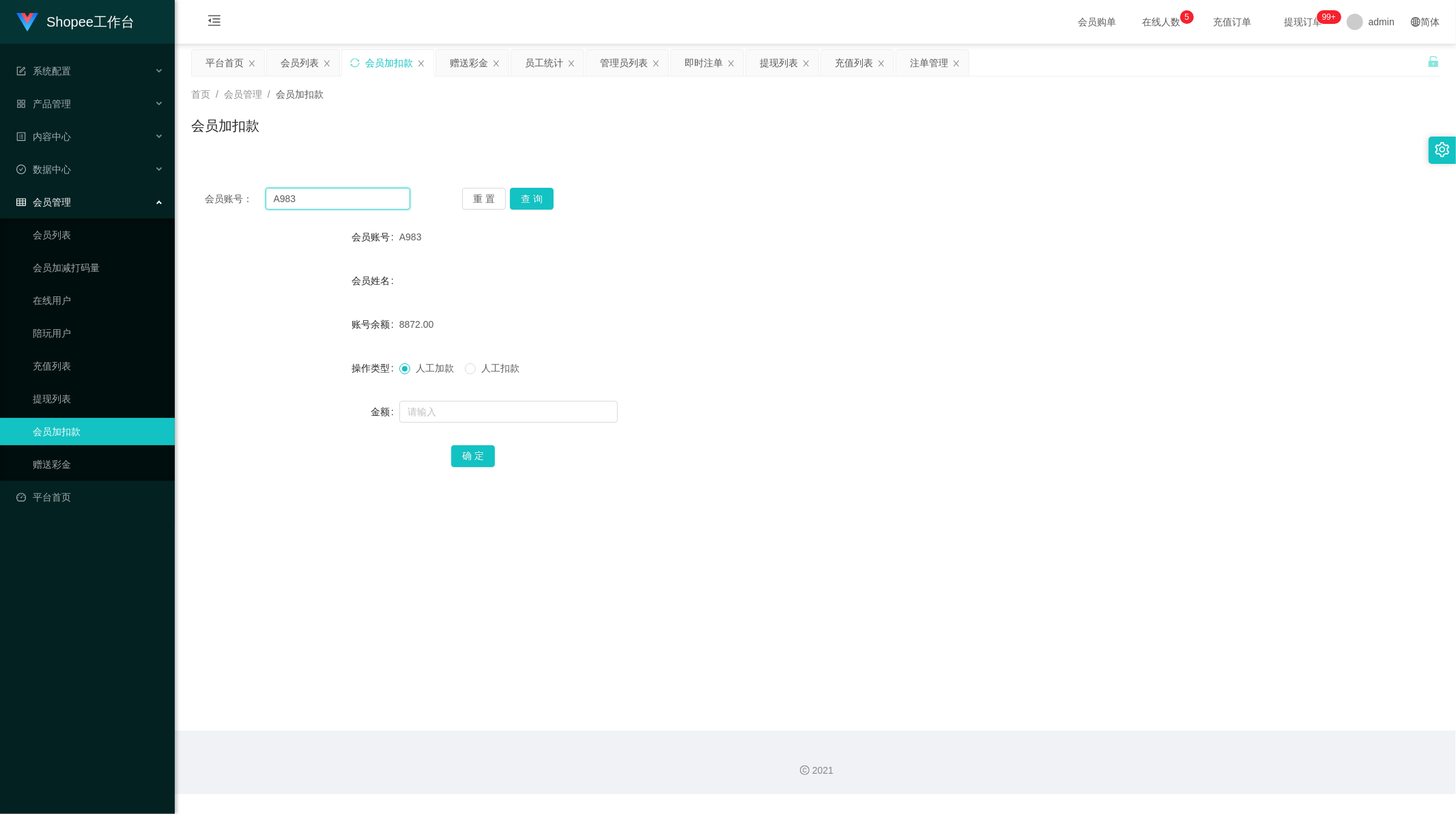
click at [326, 203] on input "A983" at bounding box center [338, 198] width 145 height 22
paste input "005"
type input "005"
click at [543, 198] on button "查 询" at bounding box center [531, 198] width 43 height 22
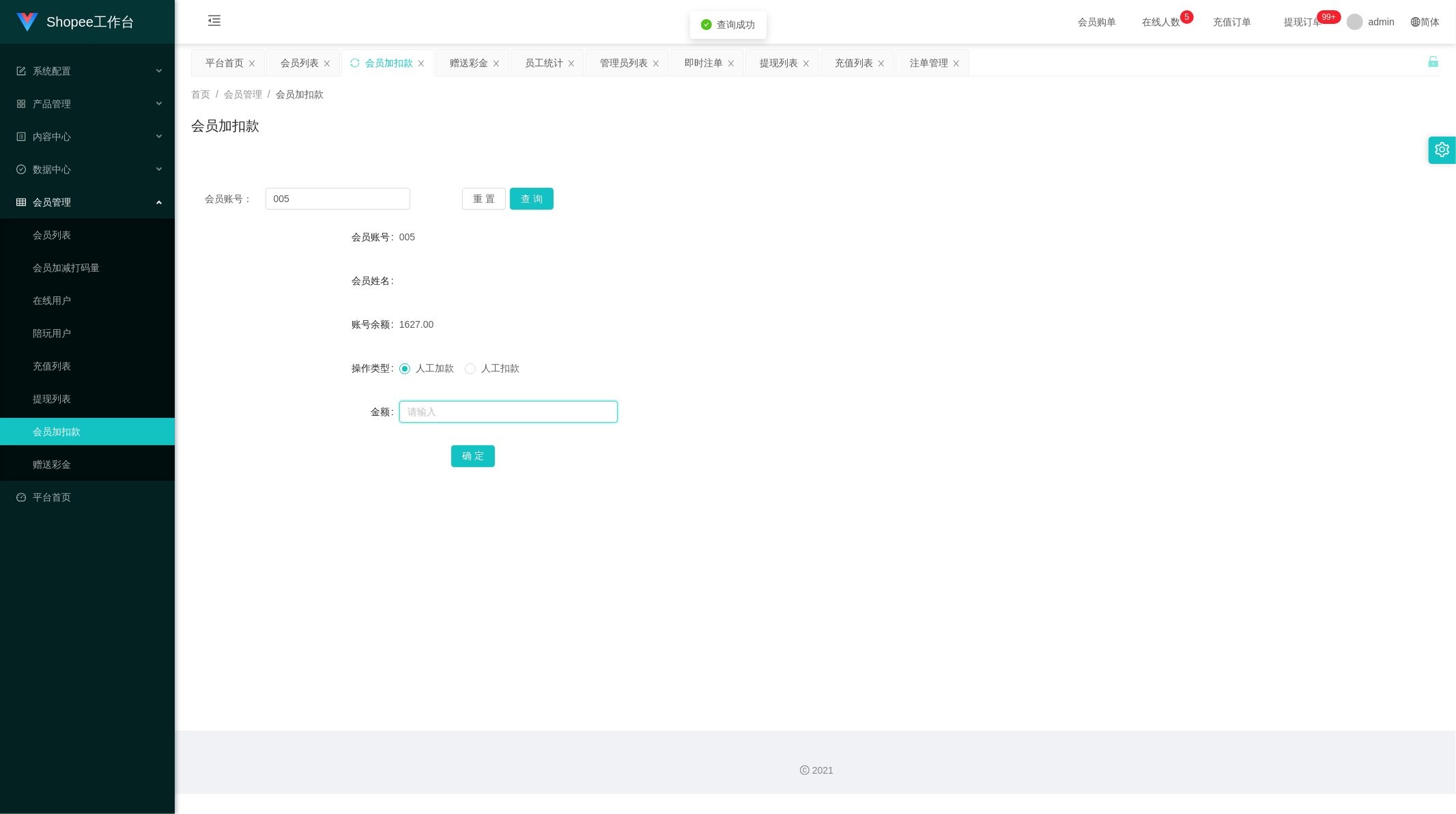
click at [448, 412] on input "text" at bounding box center [508, 412] width 218 height 22
type input "1"
click at [472, 458] on button "确 定" at bounding box center [473, 456] width 43 height 22
click at [331, 201] on input "005" at bounding box center [338, 198] width 145 height 22
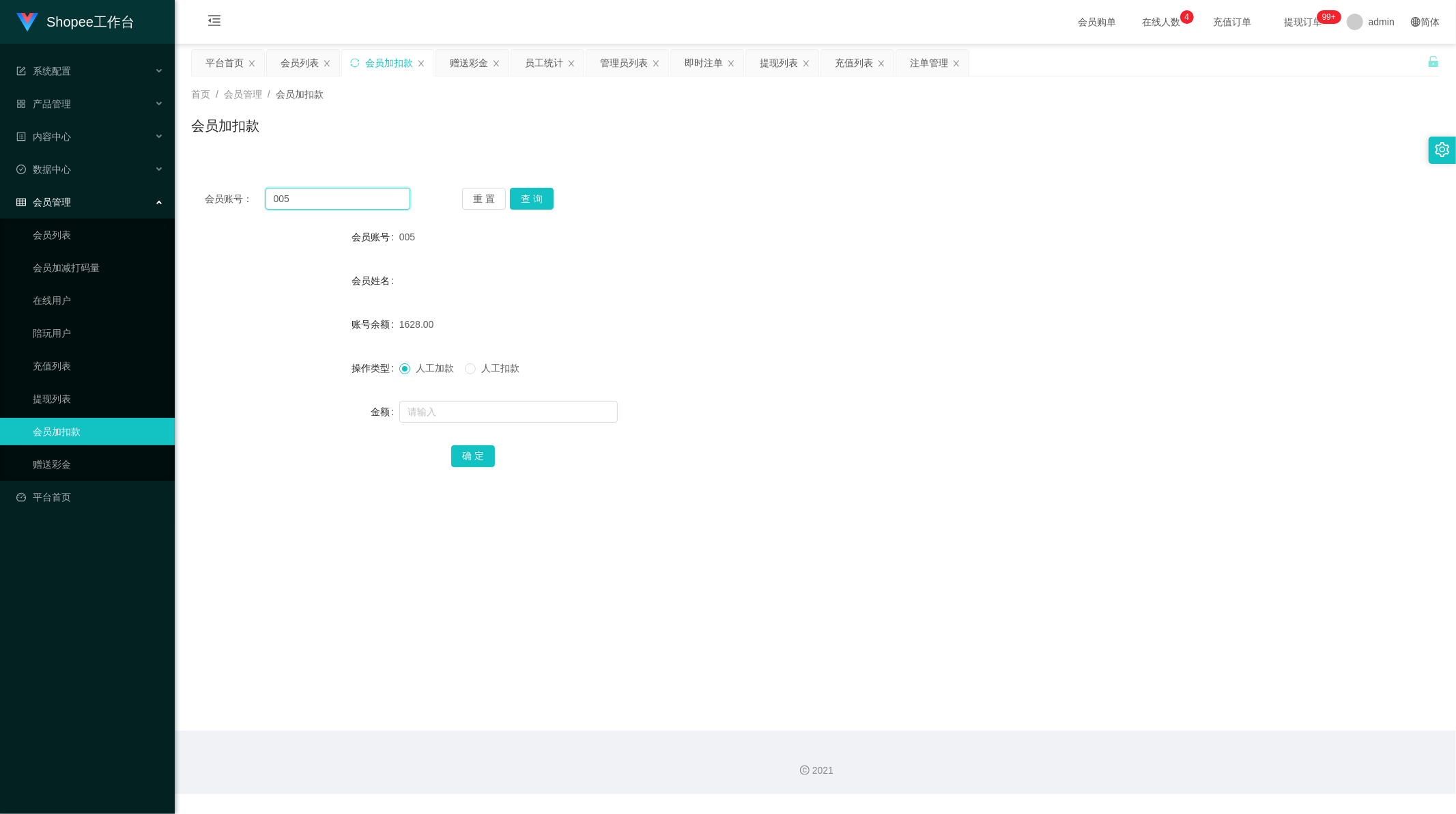
click at [331, 201] on input "005" at bounding box center [338, 198] width 145 height 22
paste input "999"
type input "999"
drag, startPoint x: 537, startPoint y: 193, endPoint x: 538, endPoint y: 203, distance: 10.0
click at [537, 193] on button "查 询" at bounding box center [531, 198] width 43 height 22
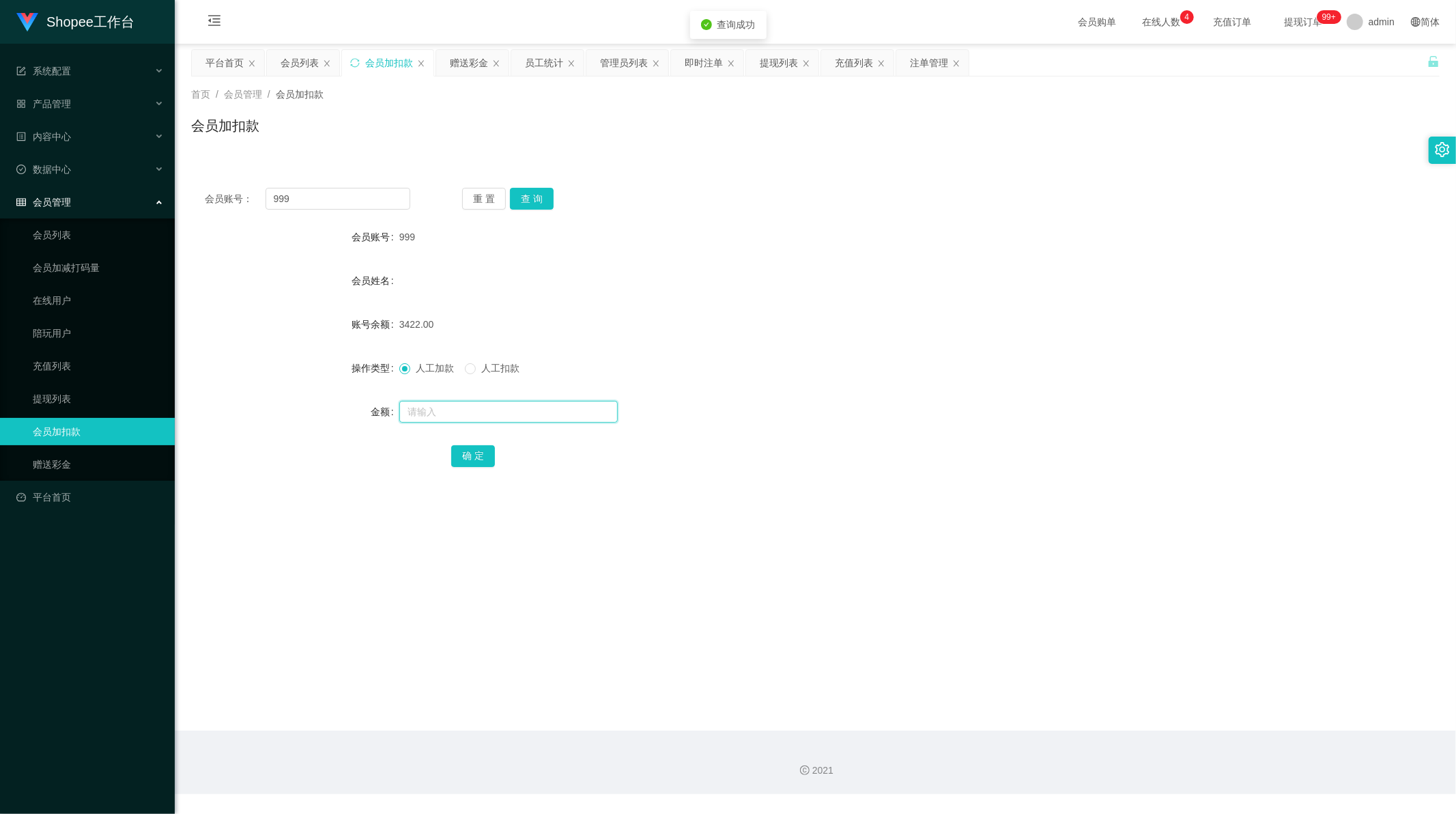
click at [472, 409] on input "text" at bounding box center [508, 412] width 218 height 22
type input "1"
click at [469, 458] on button "确 定" at bounding box center [473, 456] width 43 height 22
click at [568, 478] on div "会员账号： 999 重 置 查 询 会员账号 999 会员姓名 账号余额 3422.00 操作类型 人工加款 人工扣款 金额 确 定" at bounding box center [815, 337] width 1249 height 325
click at [306, 188] on input "999" at bounding box center [338, 198] width 145 height 22
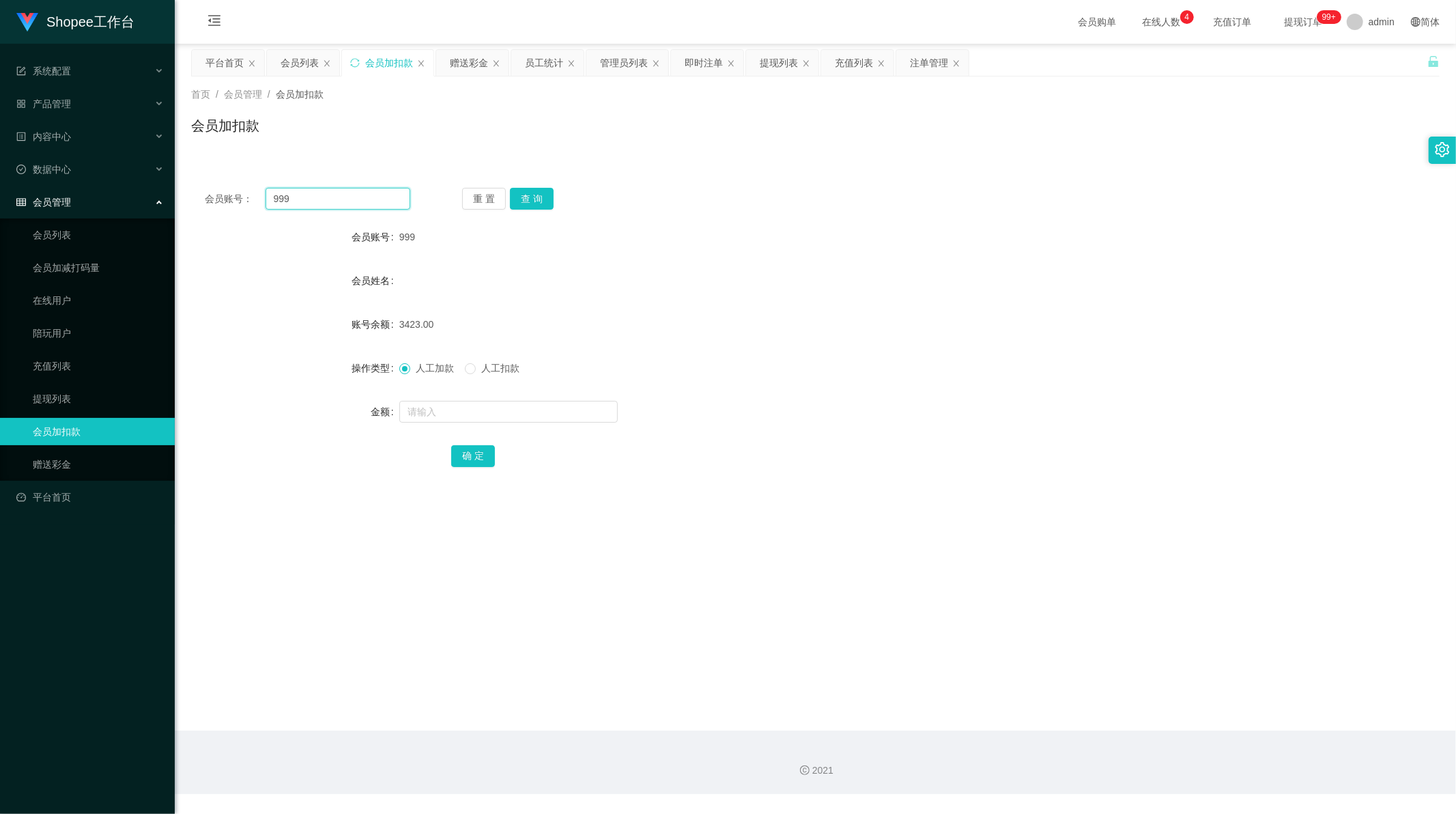
click at [306, 188] on input "999" at bounding box center [338, 198] width 145 height 22
paste input "text"
click at [522, 193] on button "查 询" at bounding box center [531, 198] width 43 height 22
click at [344, 190] on input "text" at bounding box center [338, 198] width 145 height 22
click at [344, 202] on input "text" at bounding box center [338, 198] width 145 height 22
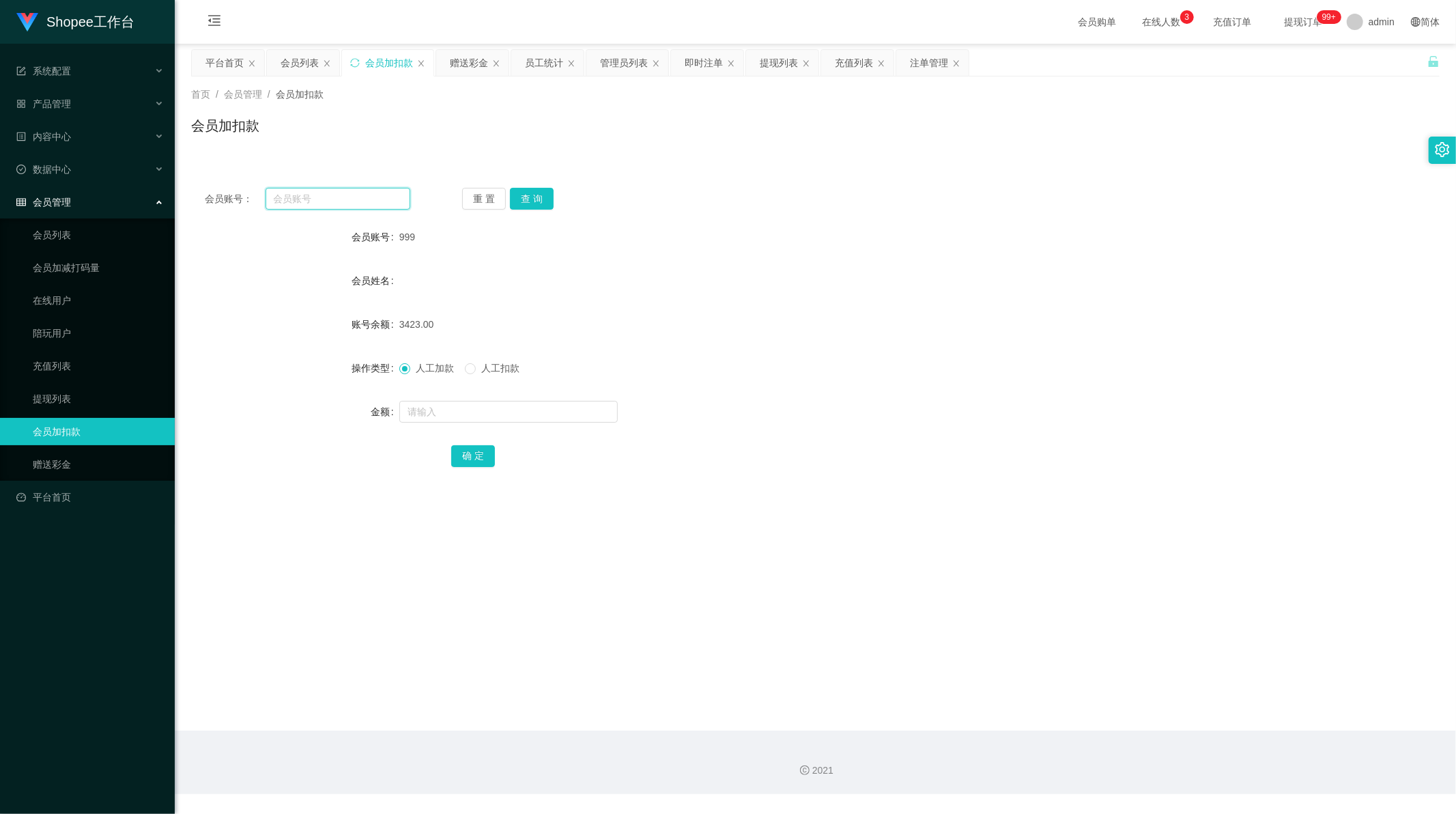
paste input "982"
type input "982"
click at [541, 193] on button "查 询" at bounding box center [531, 198] width 43 height 22
click at [465, 409] on input "text" at bounding box center [508, 412] width 218 height 22
type input "1"
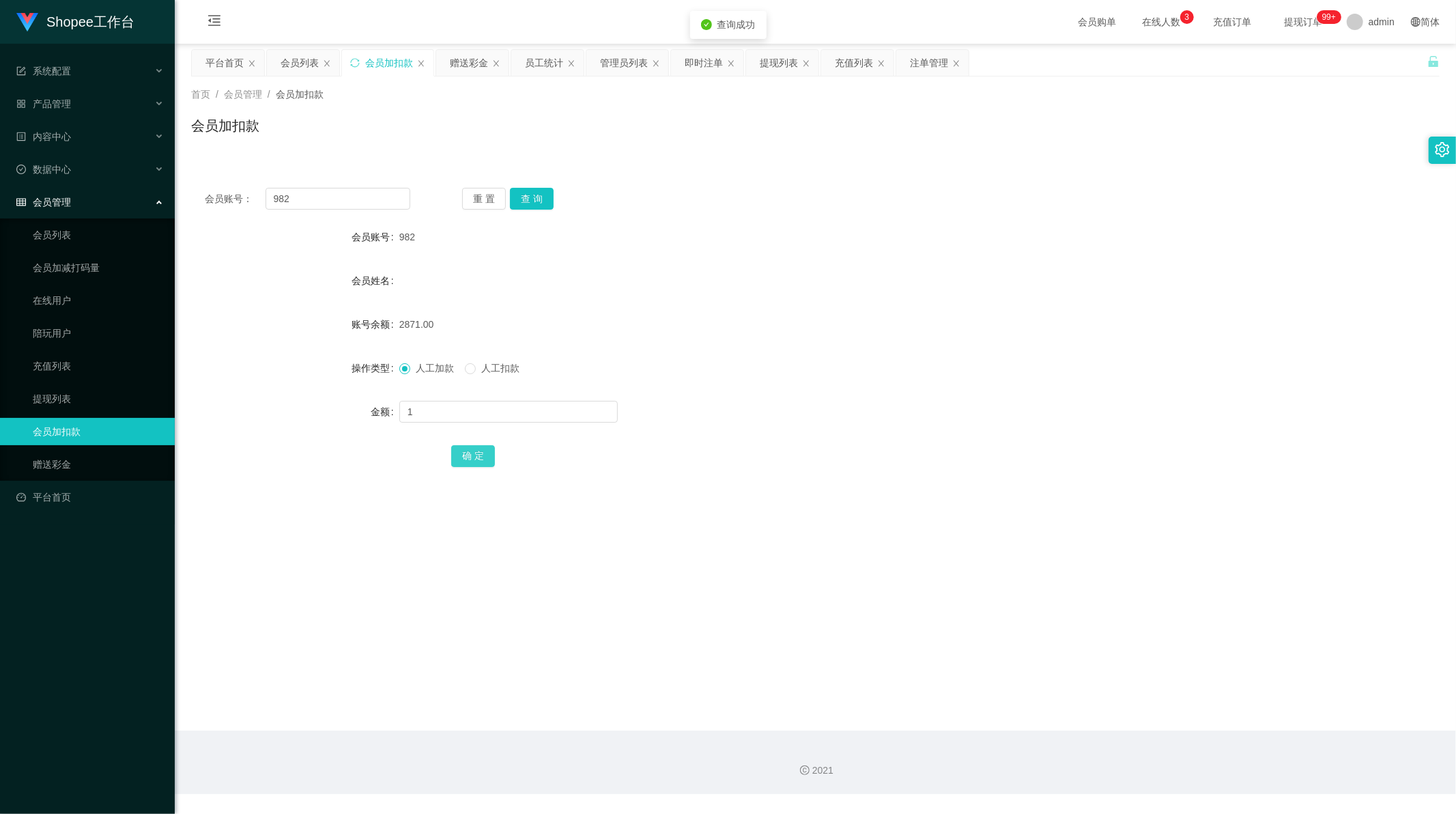
click at [475, 453] on button "确 定" at bounding box center [473, 456] width 43 height 22
click at [601, 496] on div "会员账号： 982 重 置 查 询 会员账号 982 会员姓名 账号余额 2872.00 操作类型 人工加款 人工扣款 金额 确 定" at bounding box center [815, 337] width 1249 height 325
